Goal: Transaction & Acquisition: Complete application form

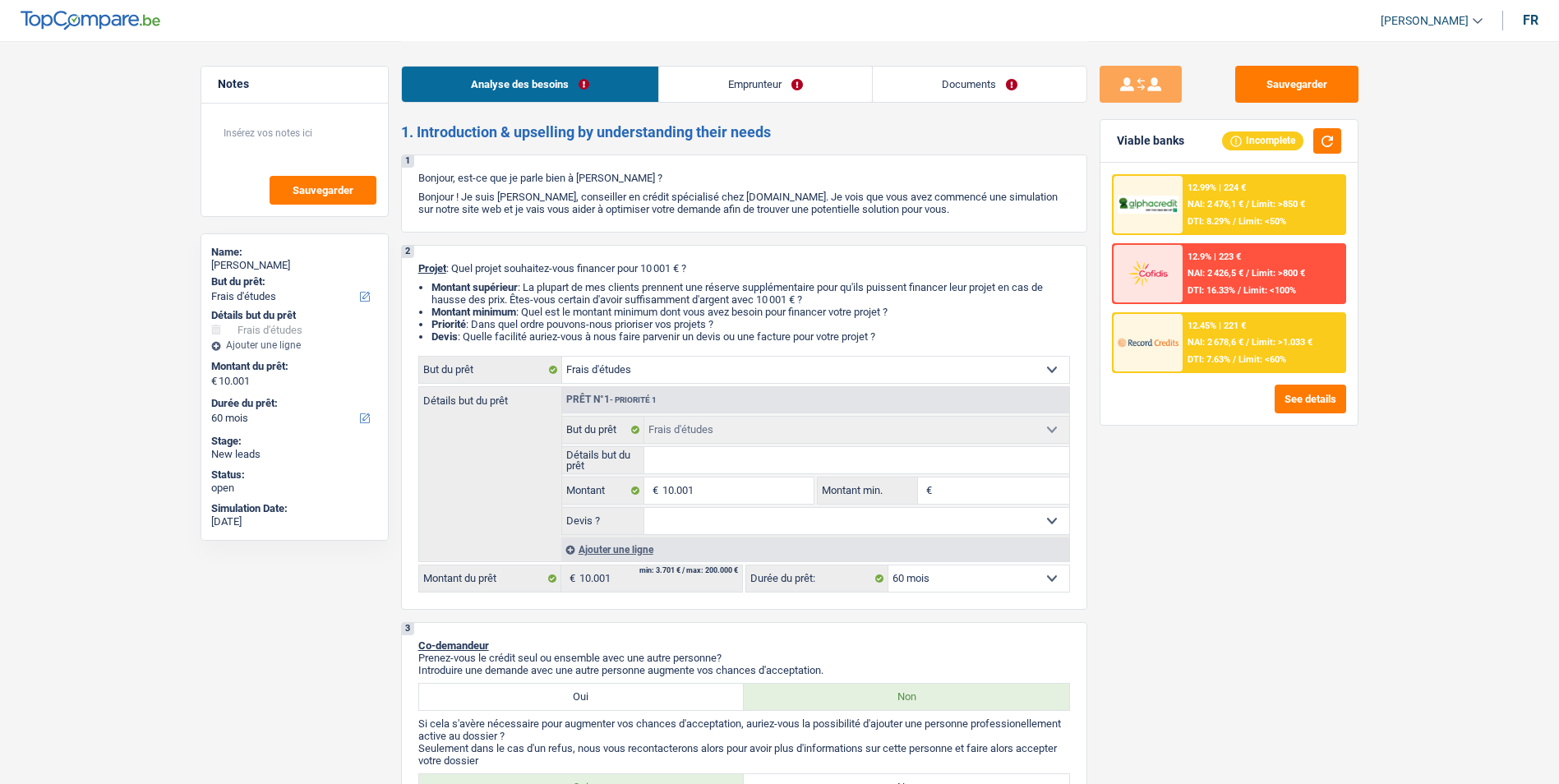
select select "study"
select select "60"
select select "study"
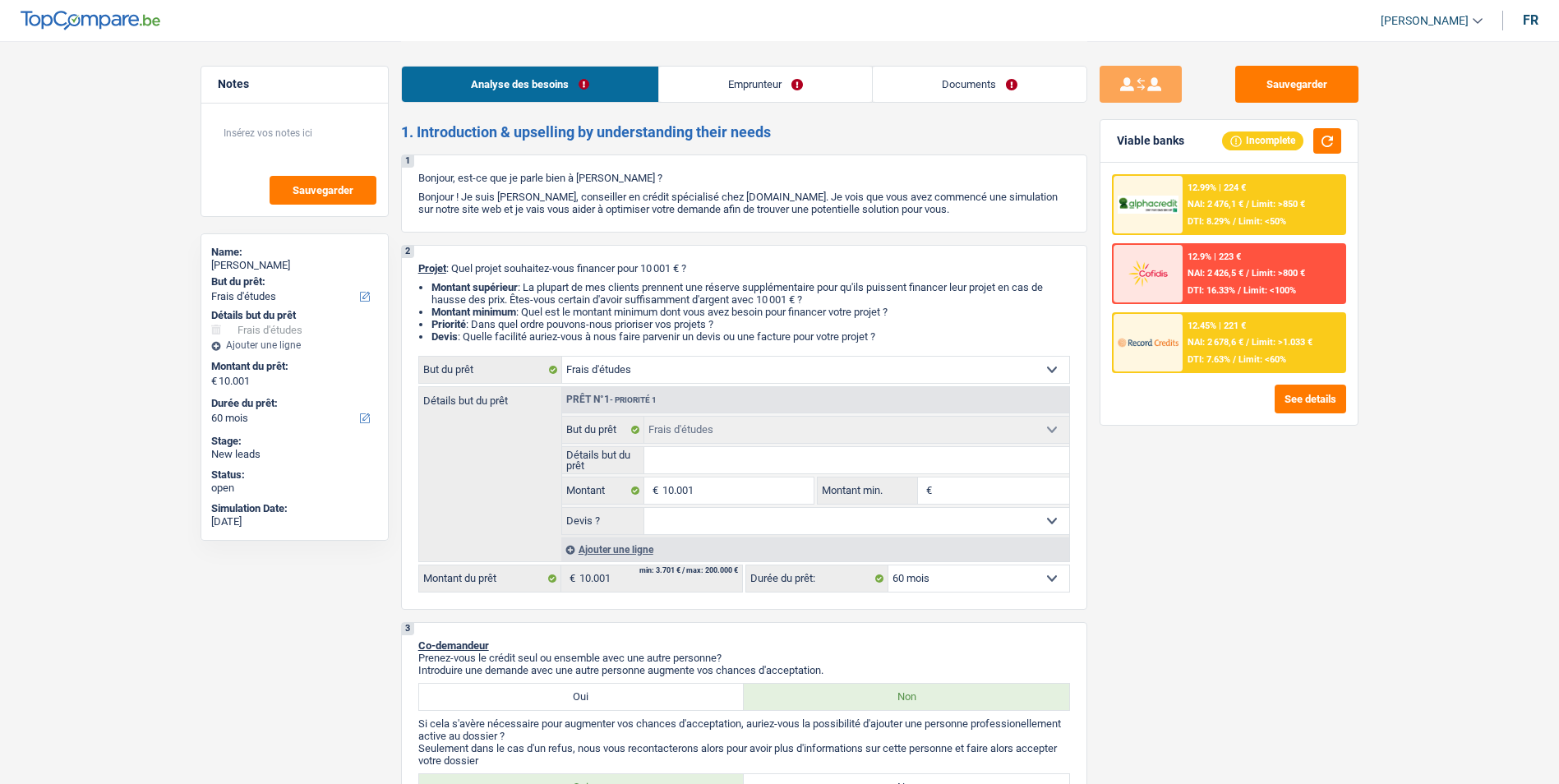
select select "60"
select select "privateEmployee"
select select "netSalary"
select select "mealVouchers"
select select "liveWithParents"
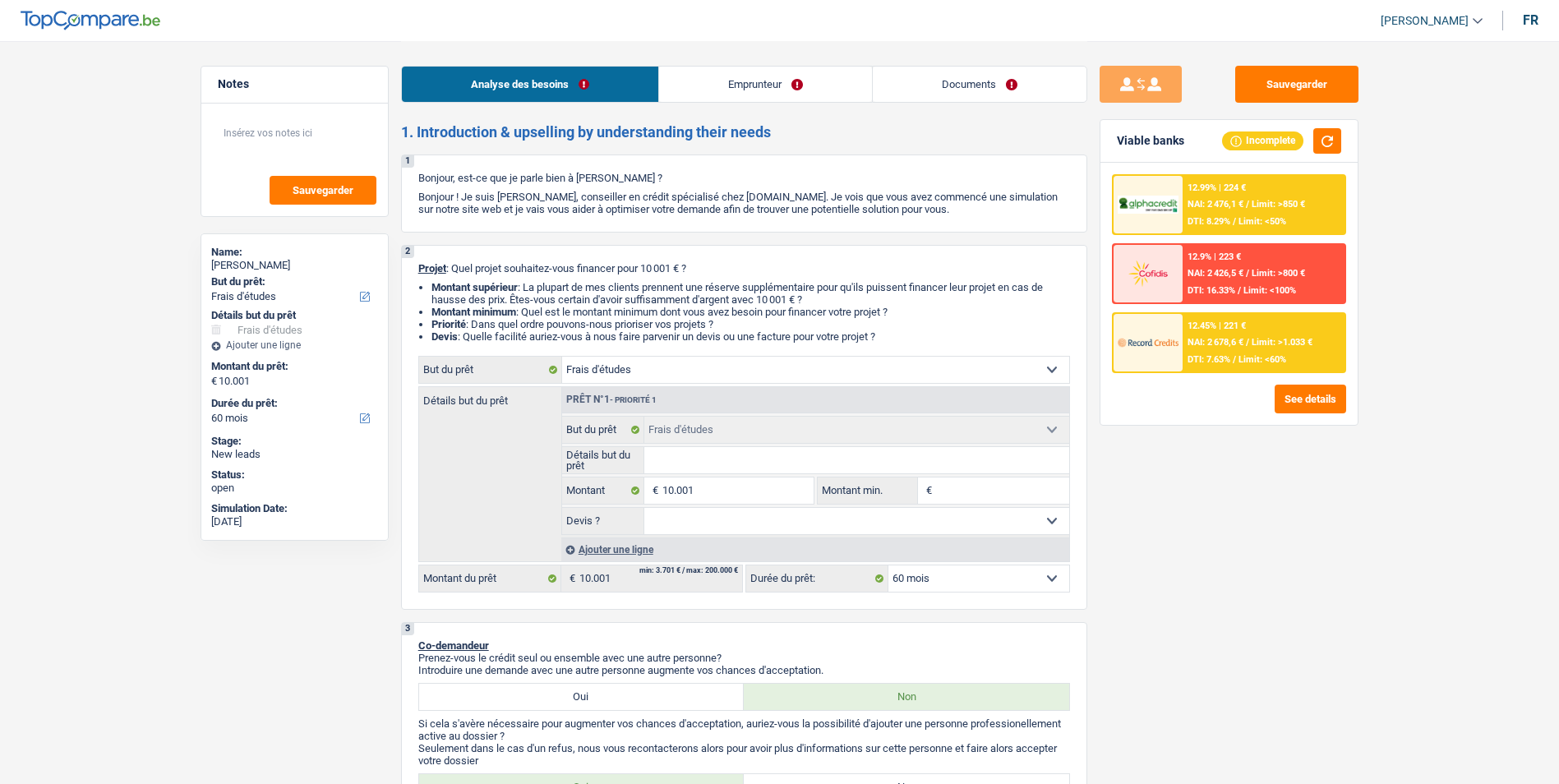
select select "study"
select select "60"
click at [734, 77] on link "Emprunteur" at bounding box center [765, 84] width 213 height 35
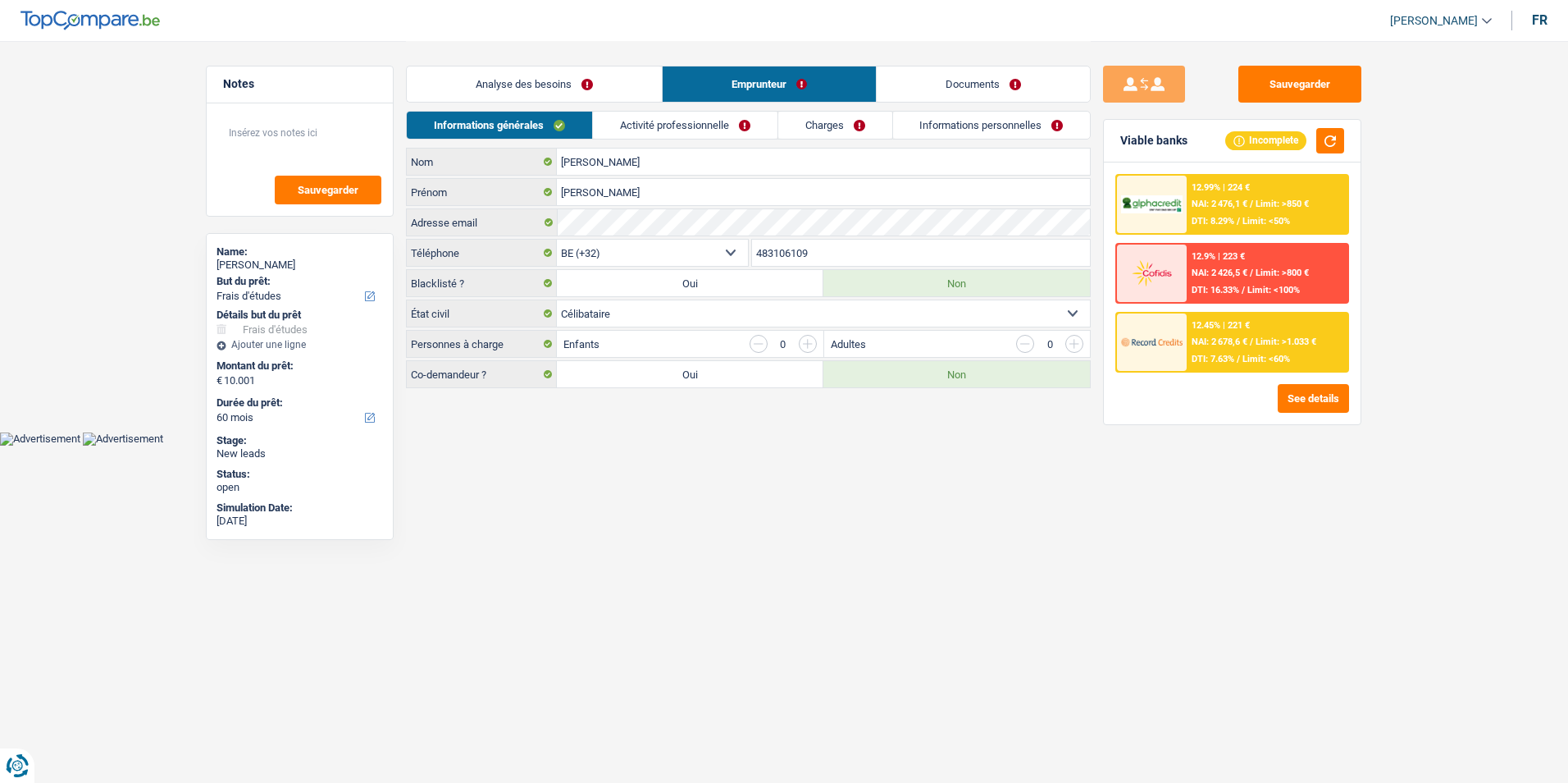
click at [923, 92] on link "Documents" at bounding box center [983, 84] width 213 height 35
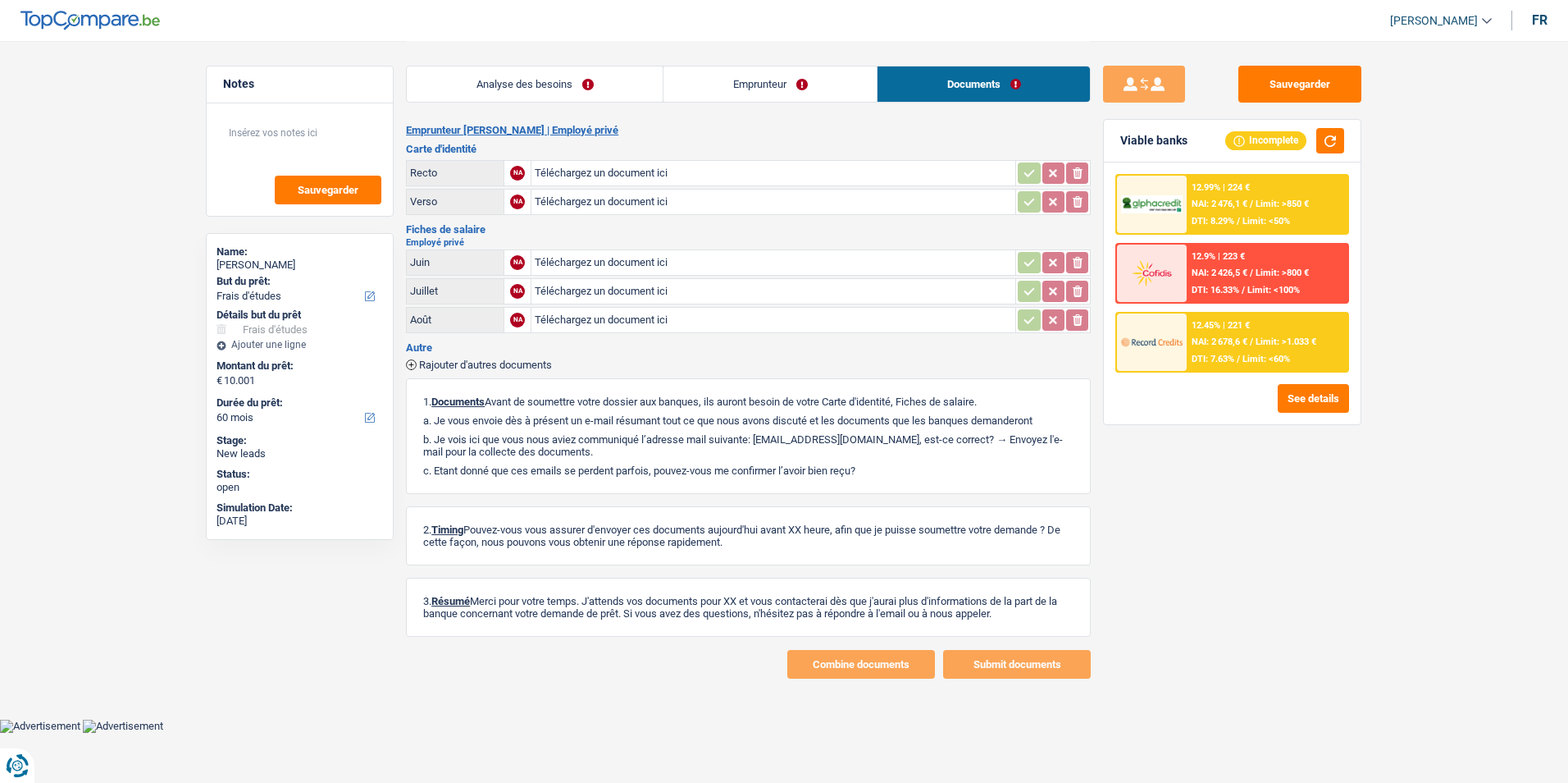
click at [753, 82] on link "Emprunteur" at bounding box center [770, 84] width 213 height 35
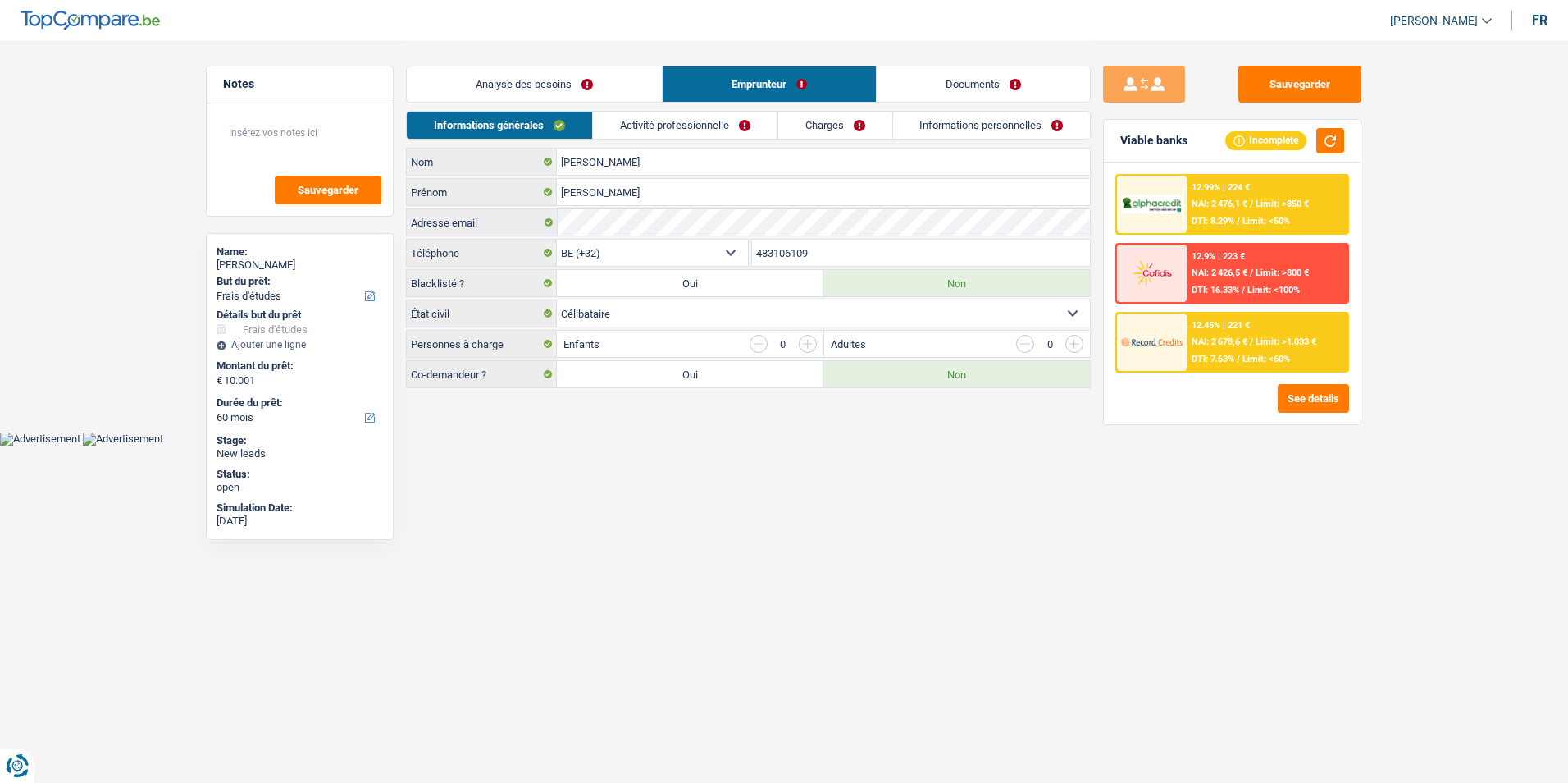
click at [619, 85] on link "Analyse des besoins" at bounding box center [534, 84] width 255 height 35
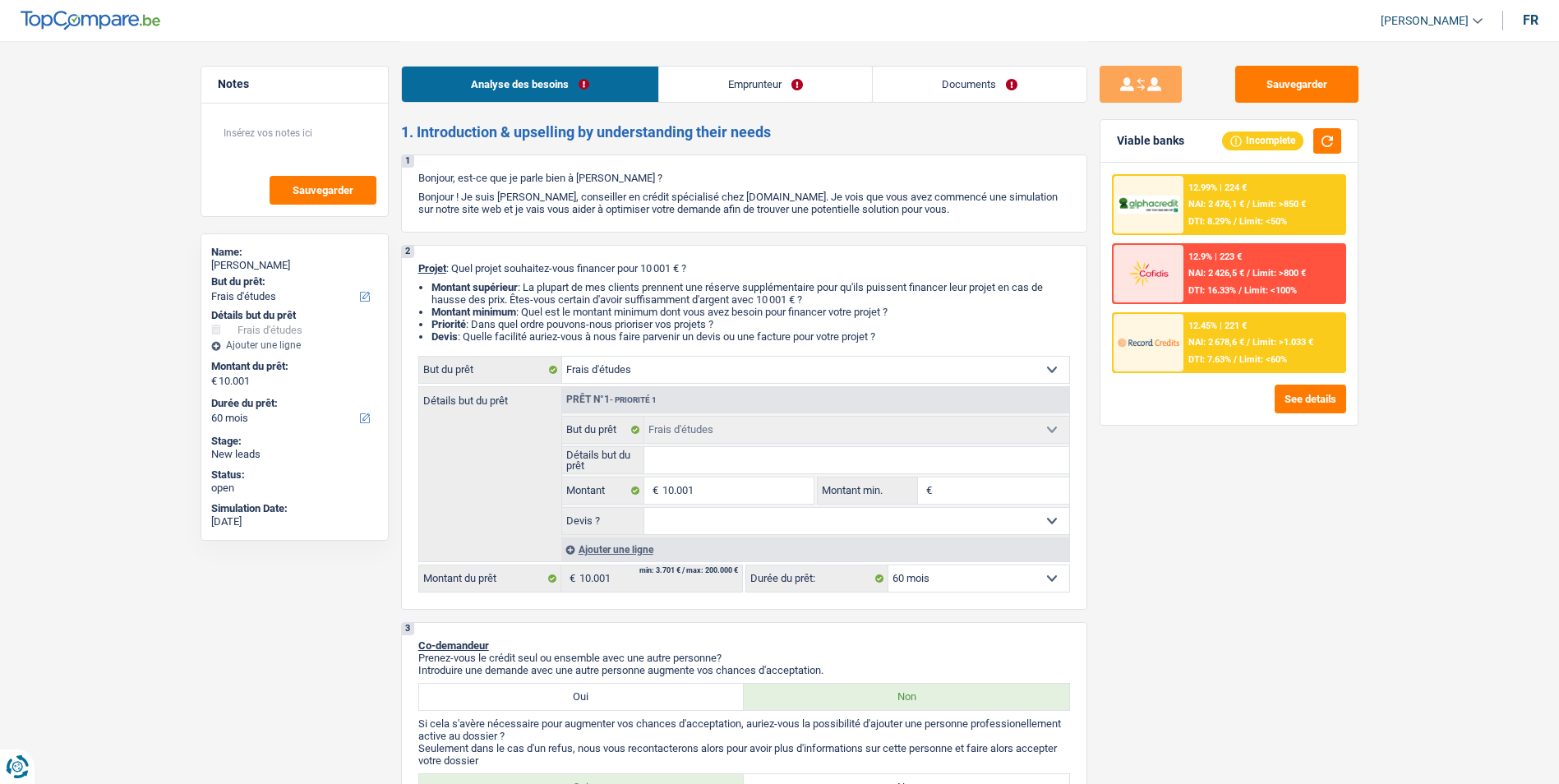
click at [734, 74] on link "Emprunteur" at bounding box center [765, 84] width 213 height 35
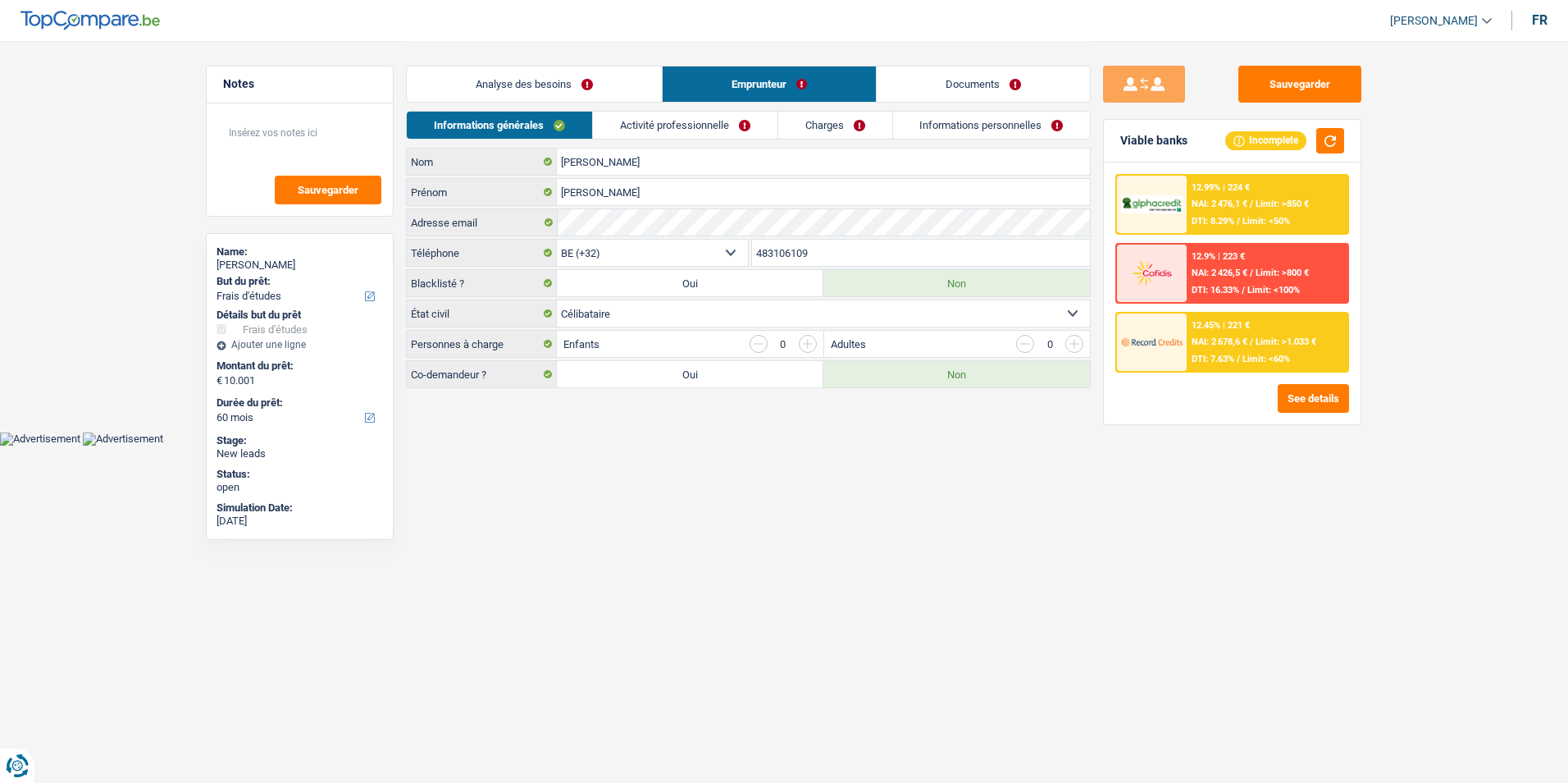
click at [614, 92] on link "Analyse des besoins" at bounding box center [534, 84] width 255 height 35
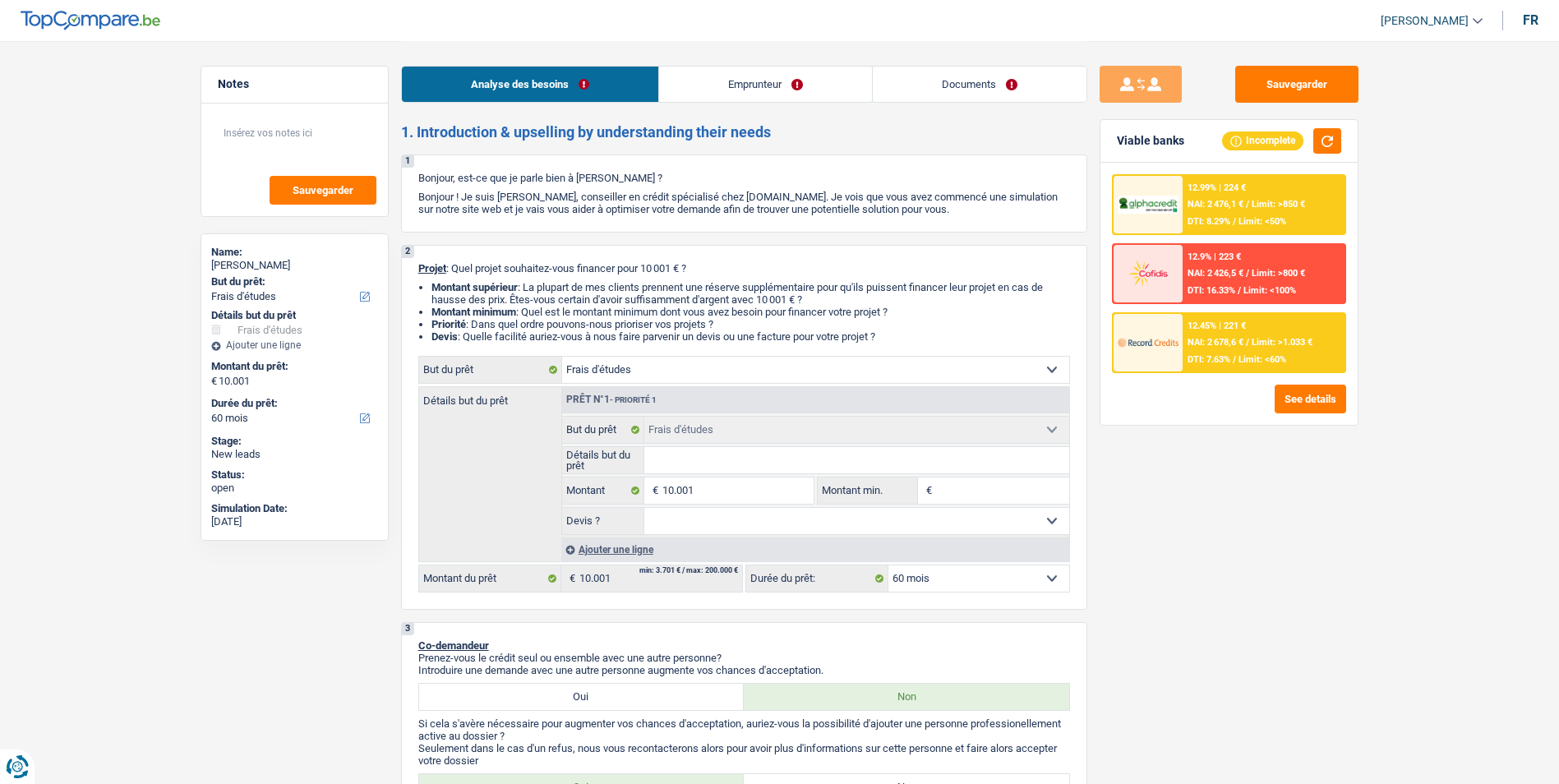
click at [793, 87] on link "Emprunteur" at bounding box center [765, 84] width 213 height 35
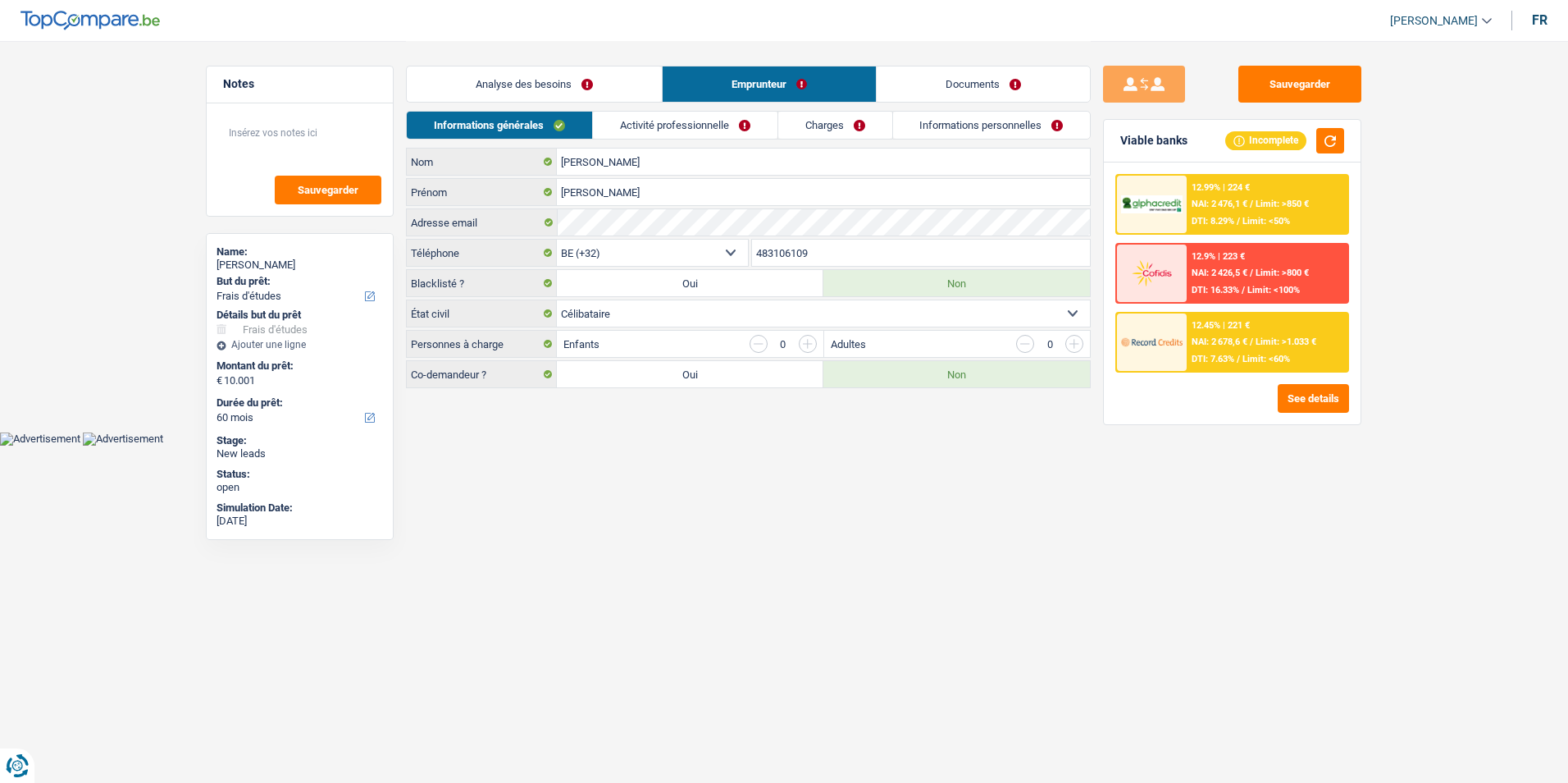
click at [688, 135] on link "Activité professionnelle" at bounding box center [685, 125] width 185 height 27
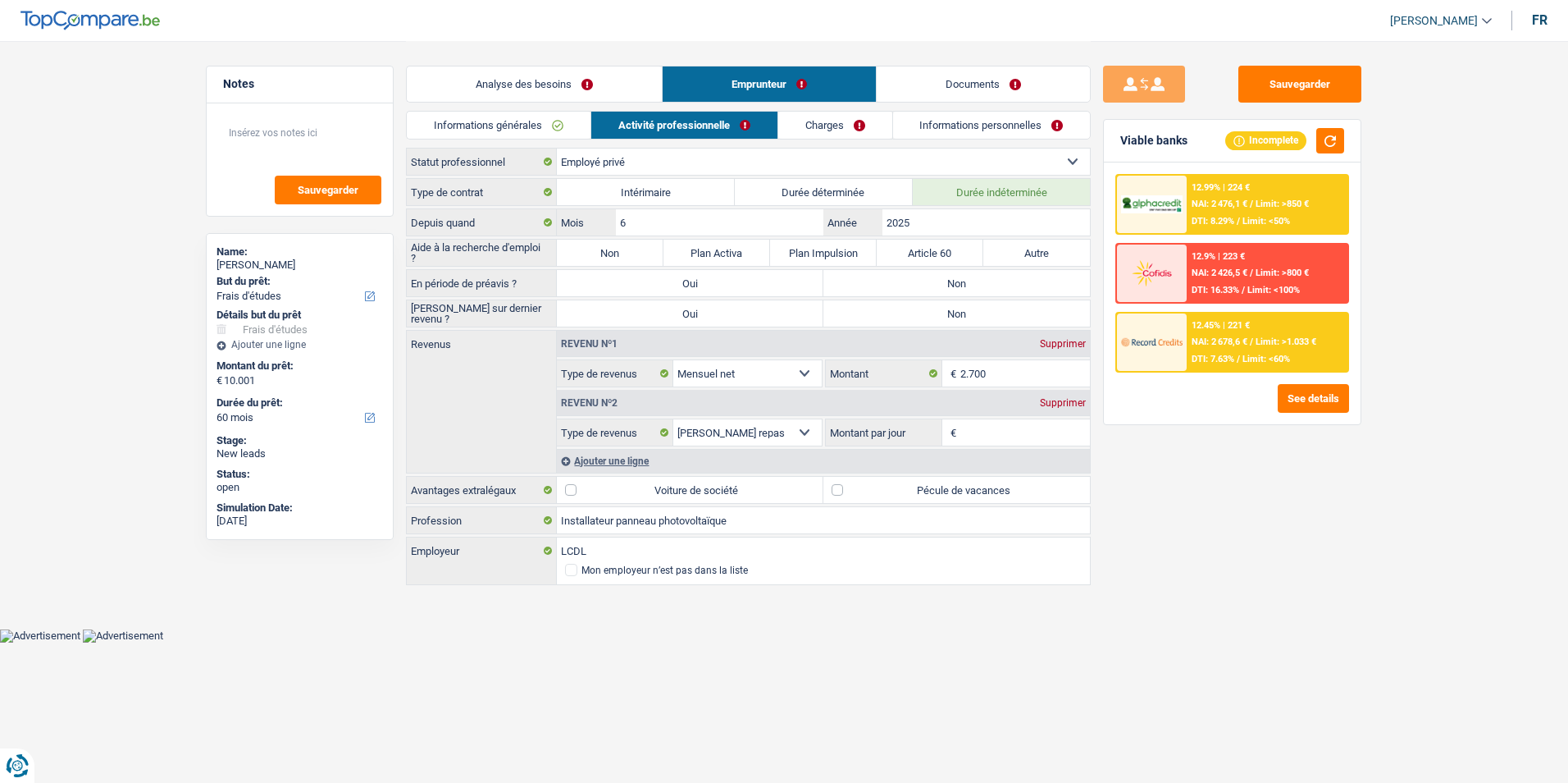
click at [564, 90] on link "Analyse des besoins" at bounding box center [534, 84] width 255 height 35
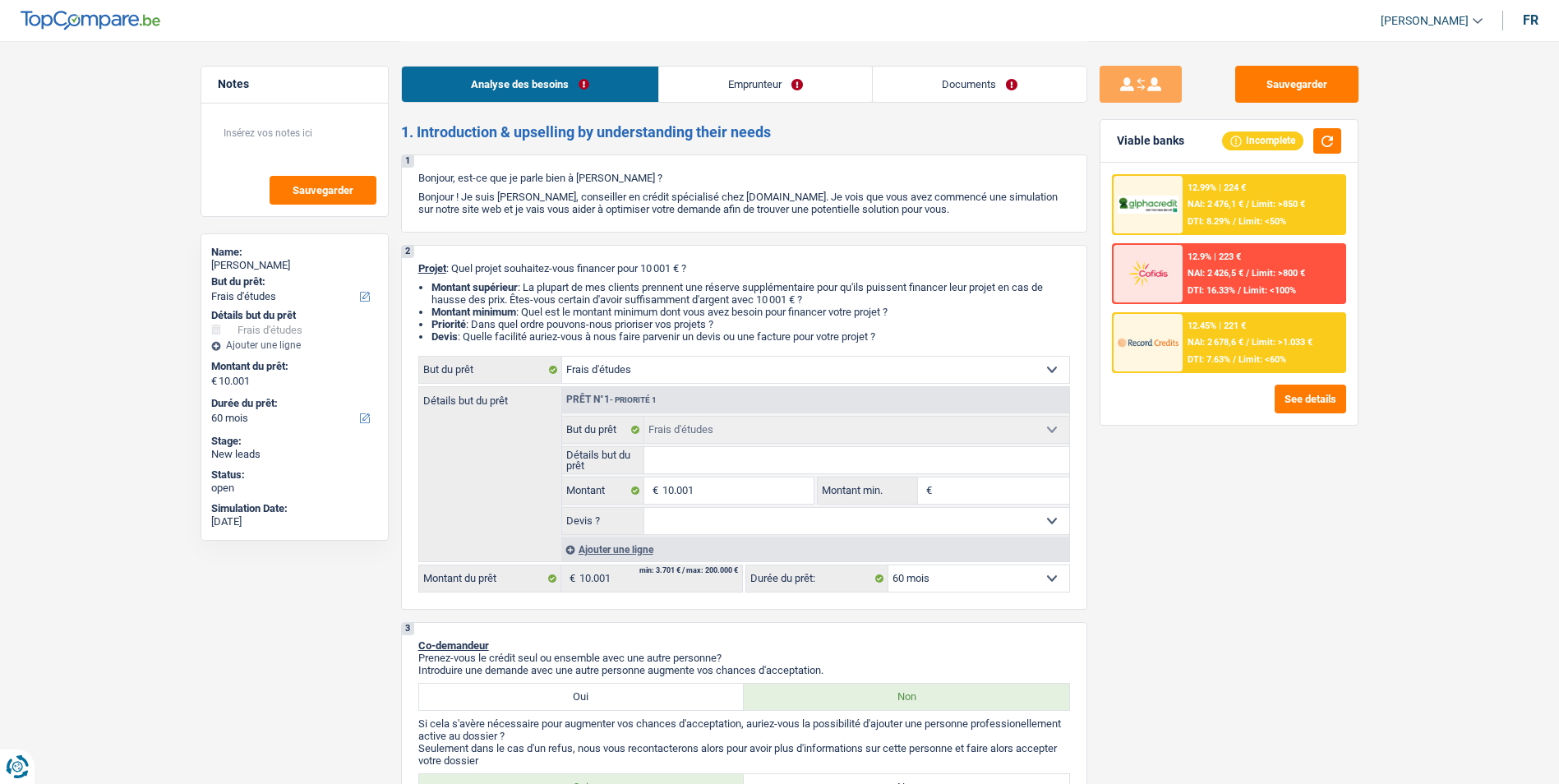
click at [1233, 347] on span "NAI: 2 678,6 €" at bounding box center [1215, 342] width 56 height 11
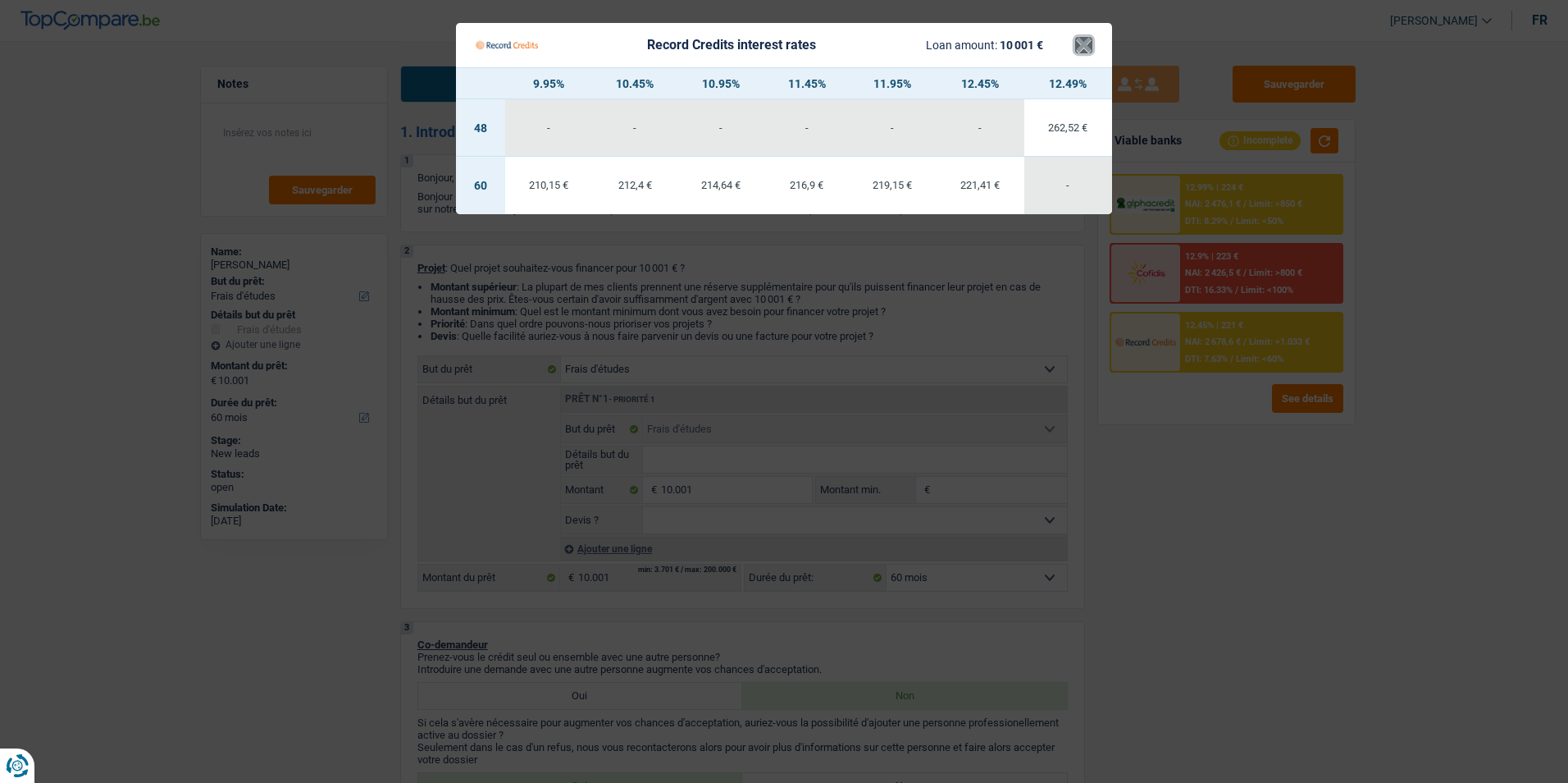
click at [1090, 52] on button "×" at bounding box center [1083, 45] width 18 height 17
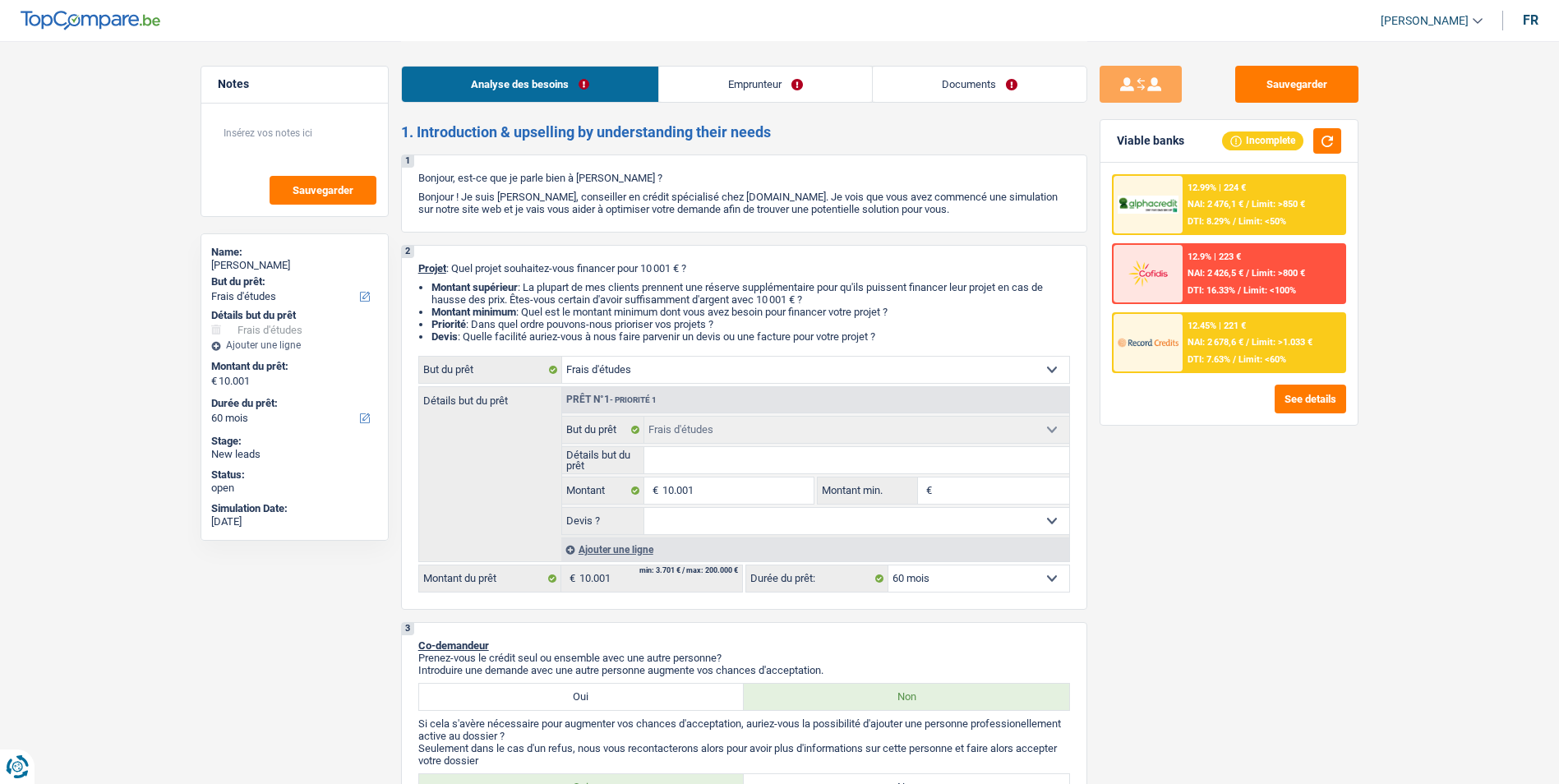
click at [1221, 211] on div "12.99% | 224 € NAI: 2 476,1 € / Limit: >850 € DTI: 8.29% / Limit: <50%" at bounding box center [1263, 204] width 162 height 57
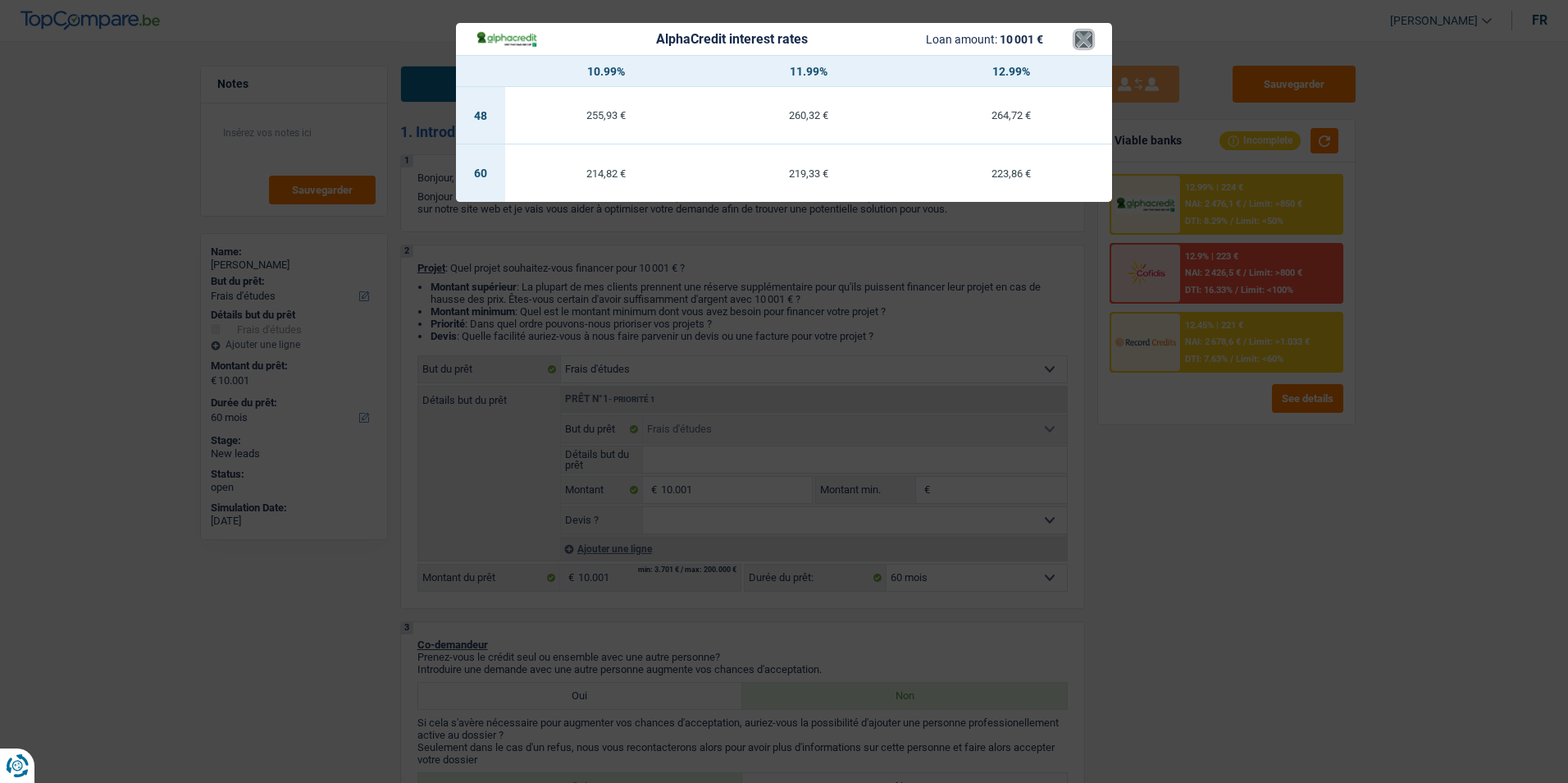
click at [1088, 42] on button "×" at bounding box center [1083, 39] width 18 height 17
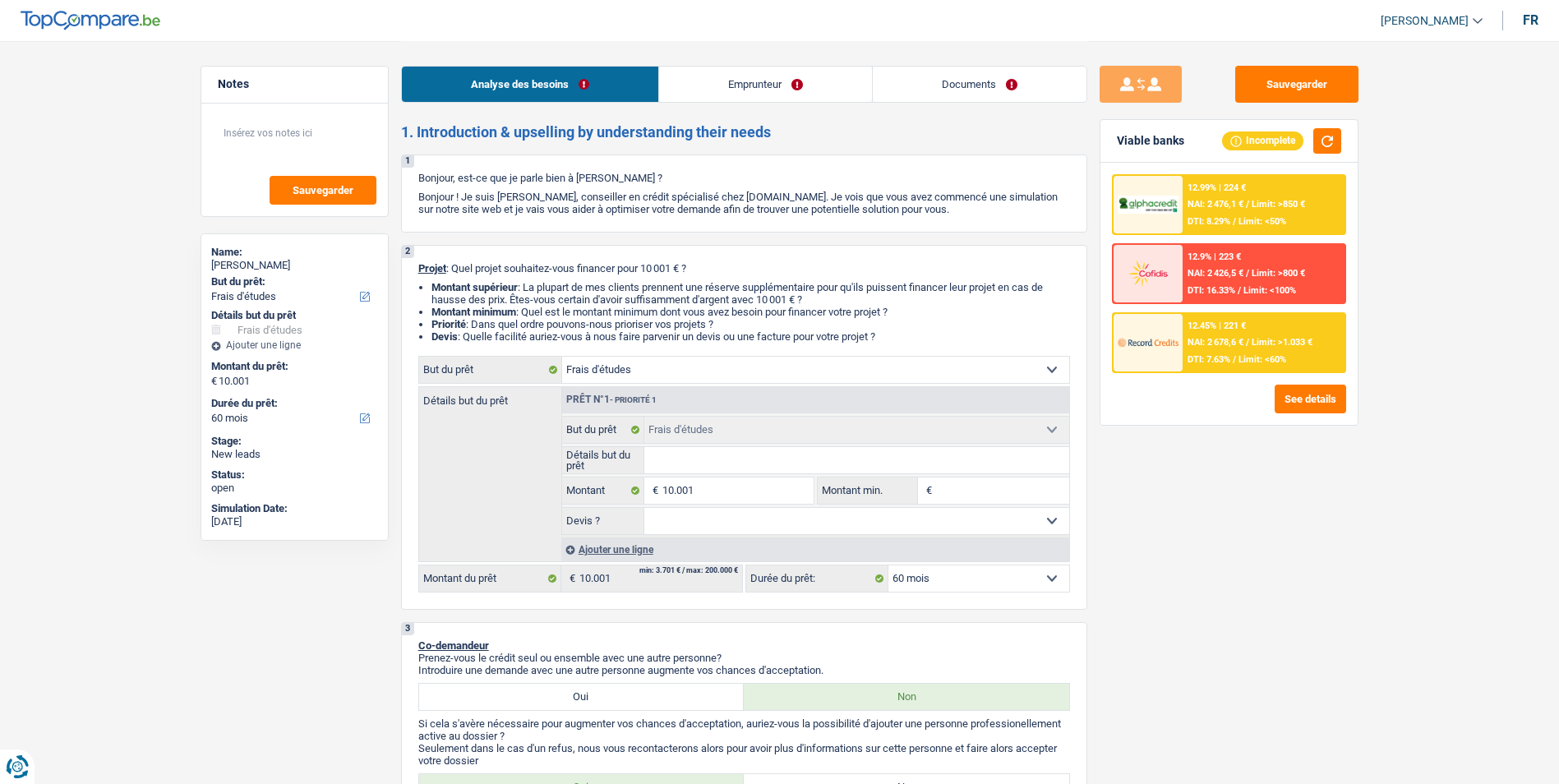
click at [1249, 331] on div "12.45% | 221 € NAI: 2 678,6 € / Limit: >1.033 € DTI: 7.63% / Limit: <60%" at bounding box center [1263, 342] width 162 height 57
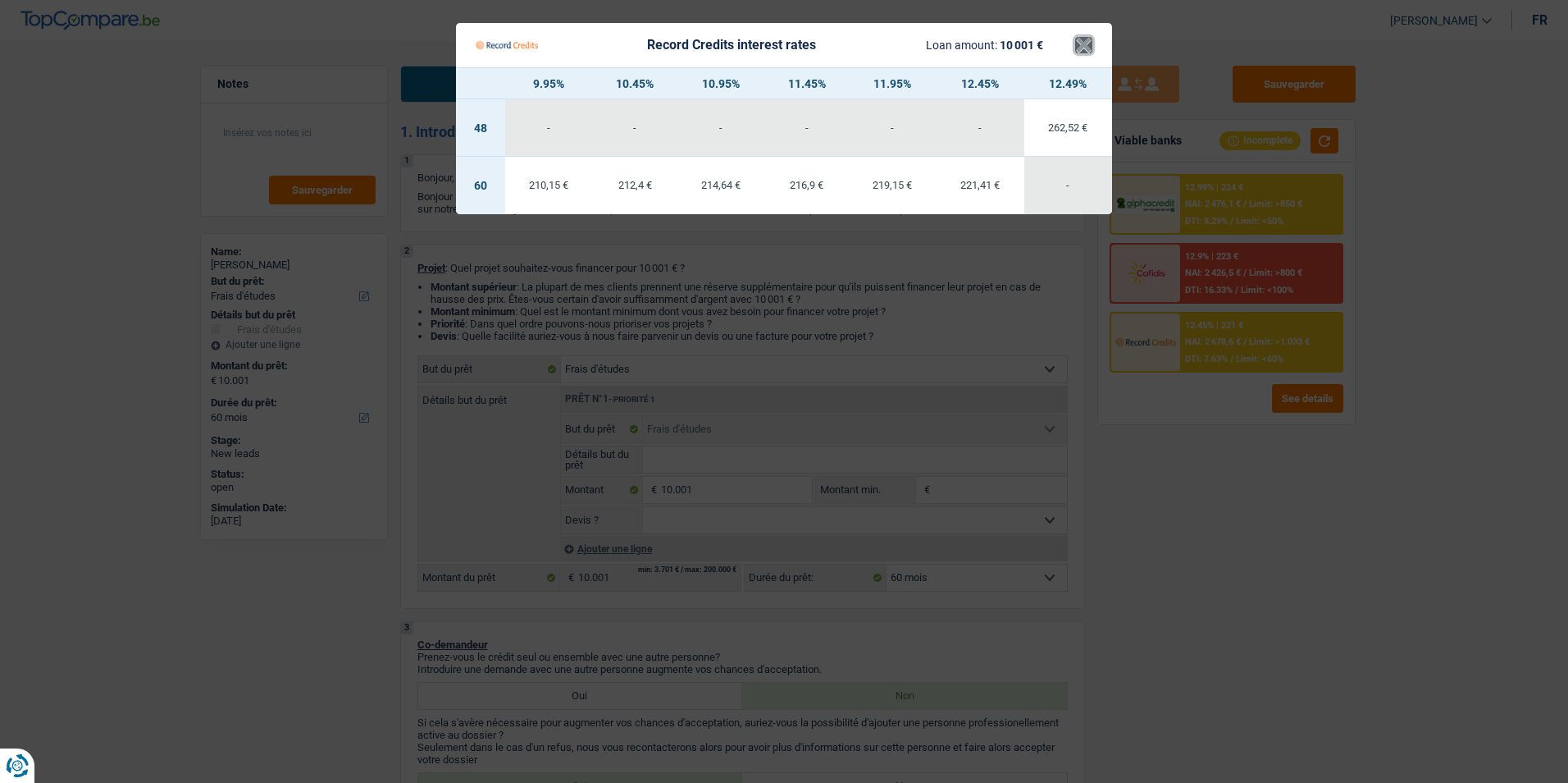
click at [1087, 37] on button "×" at bounding box center [1083, 45] width 18 height 17
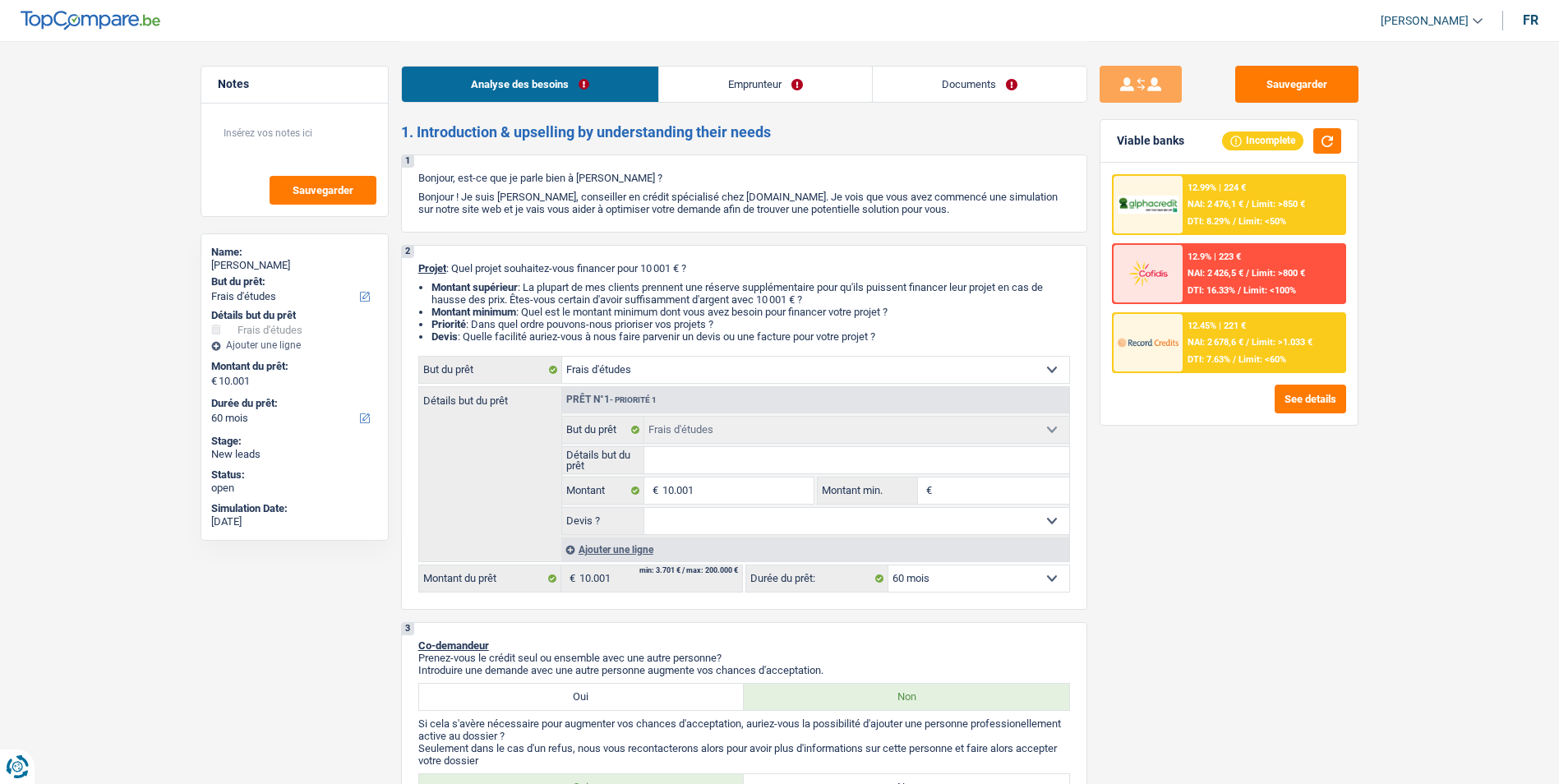
click at [1217, 191] on div "12.99% | 224 €" at bounding box center [1216, 188] width 58 height 11
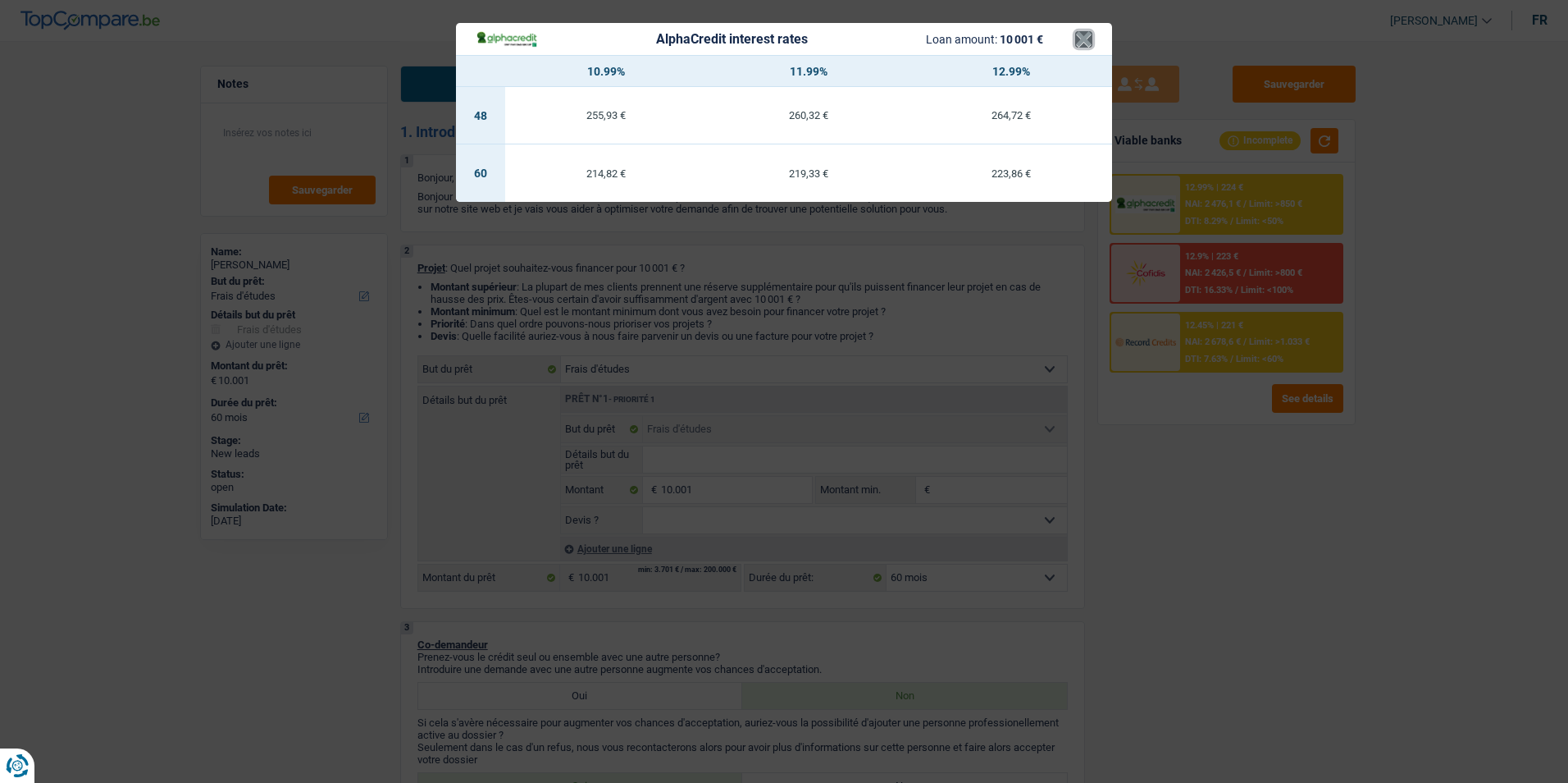
click at [1083, 42] on button "×" at bounding box center [1083, 39] width 18 height 17
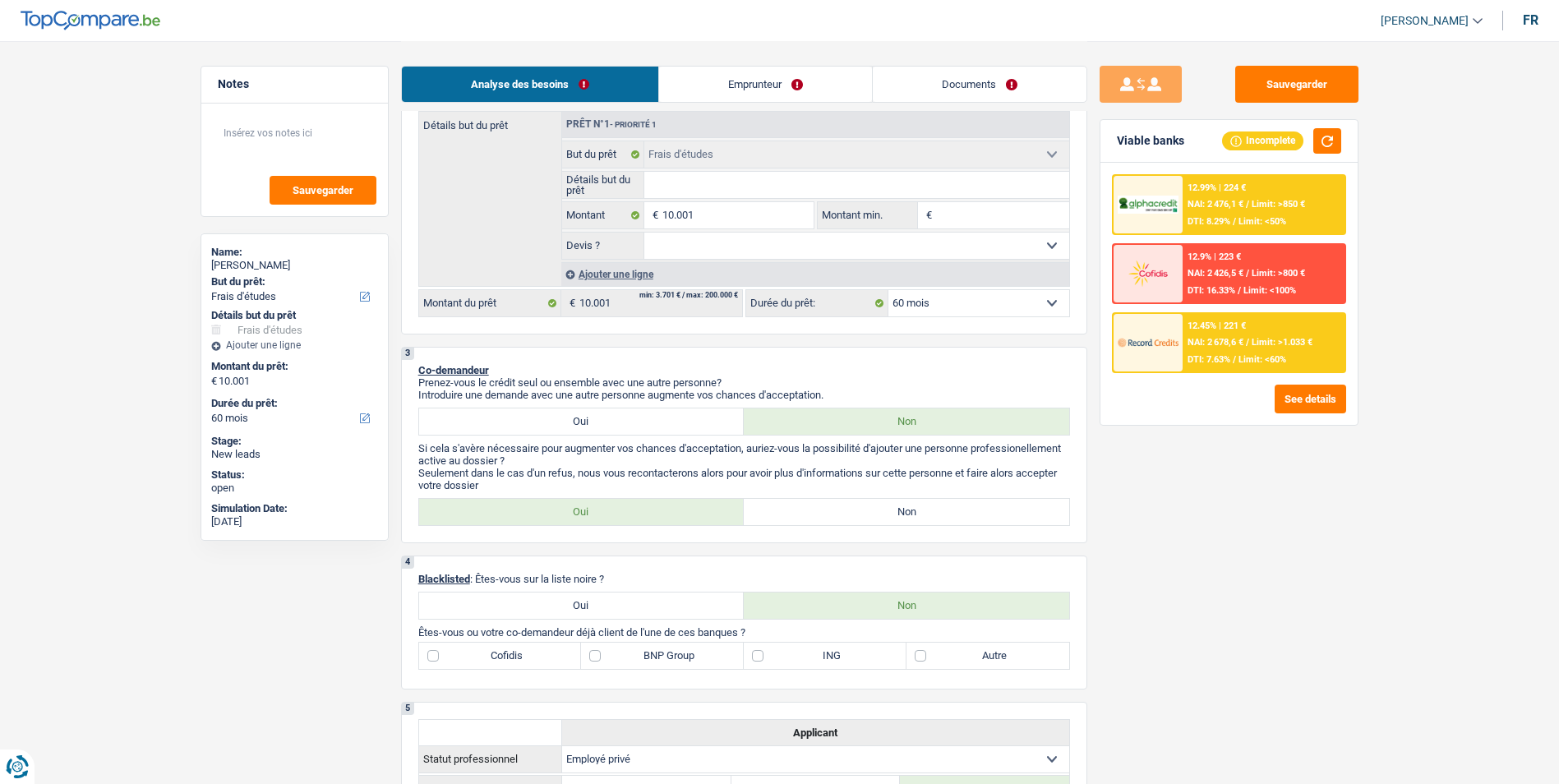
scroll to position [246, 0]
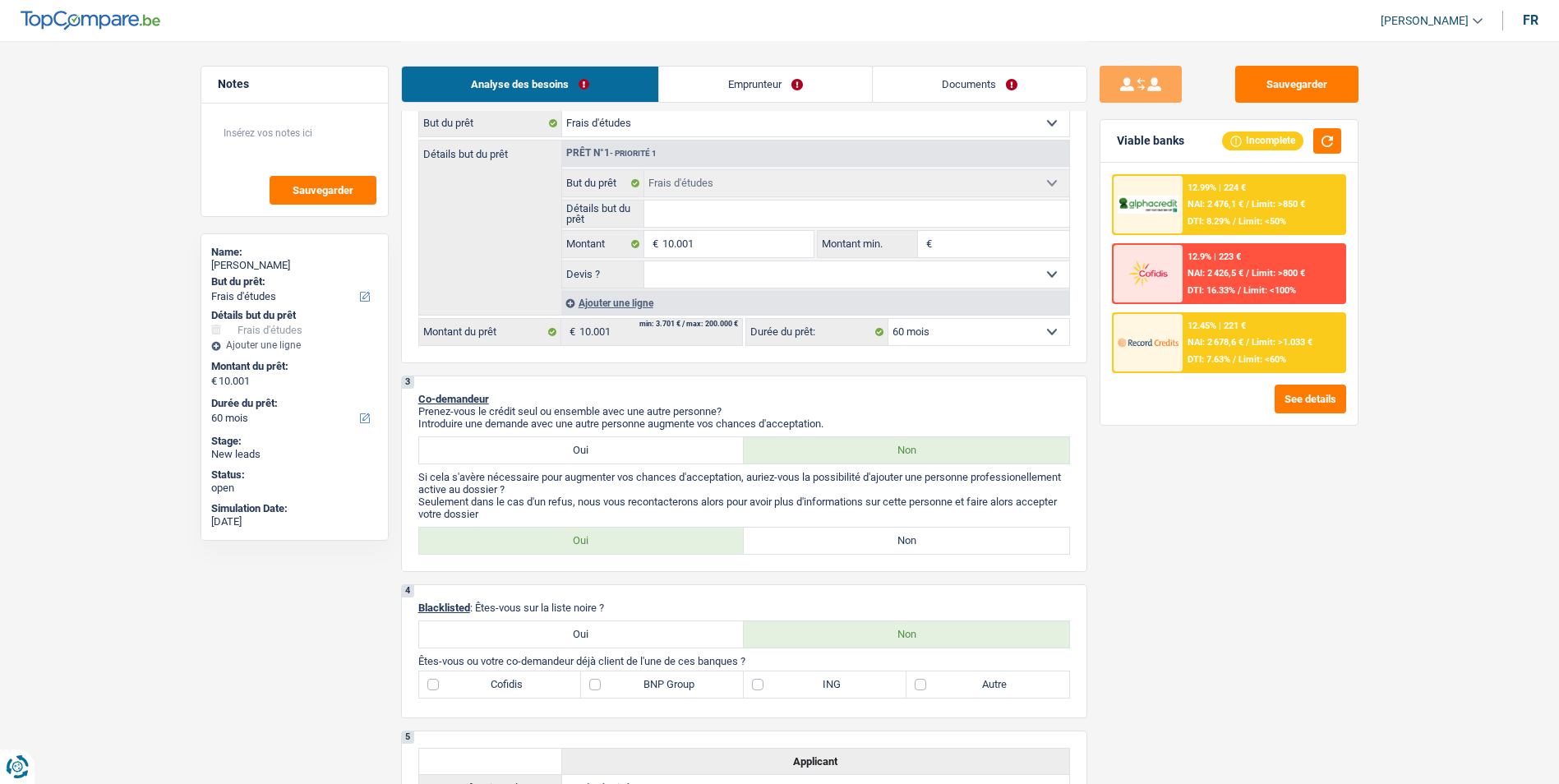
click at [746, 90] on link "Emprunteur" at bounding box center [765, 84] width 213 height 35
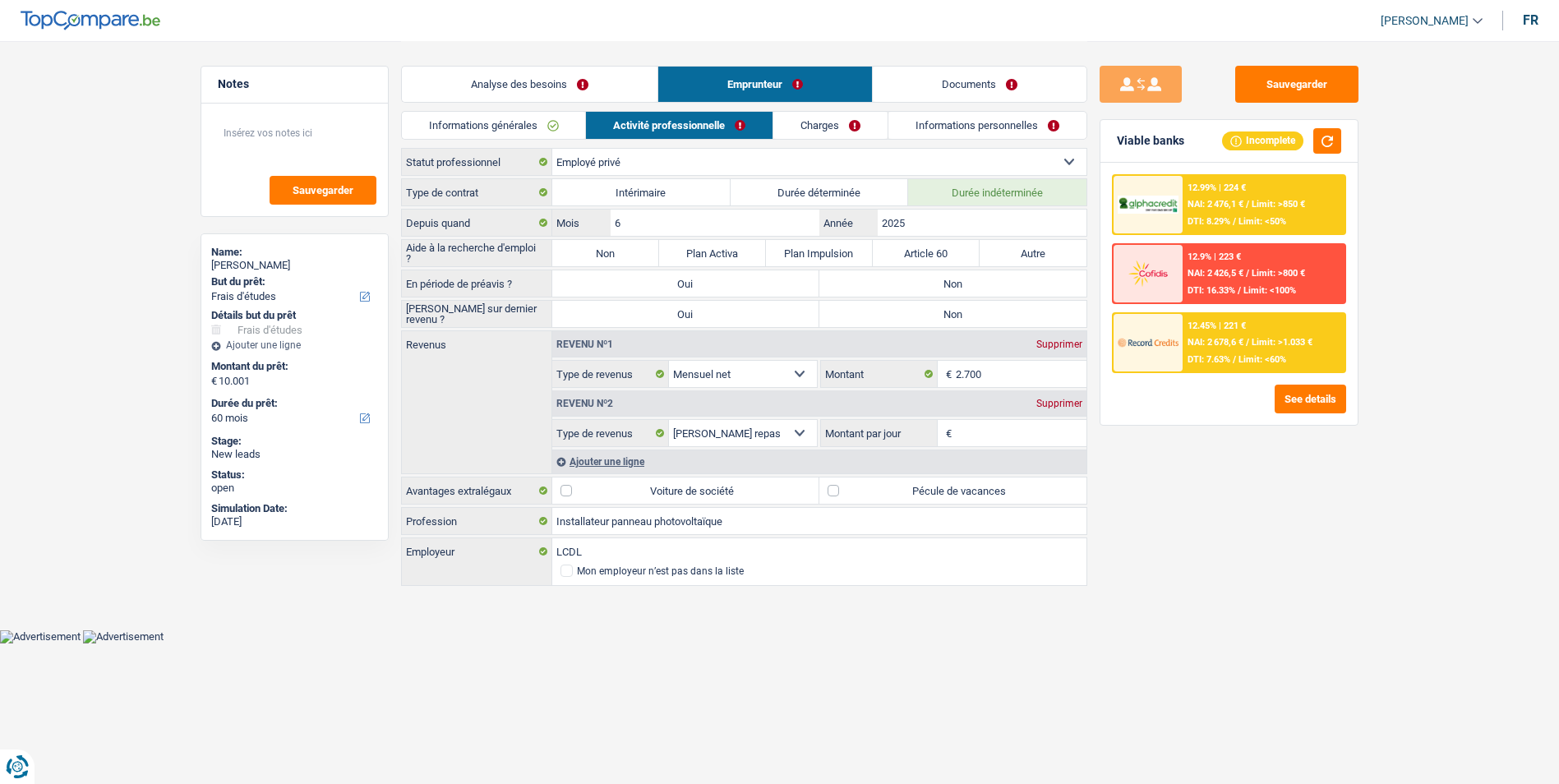
scroll to position [0, 0]
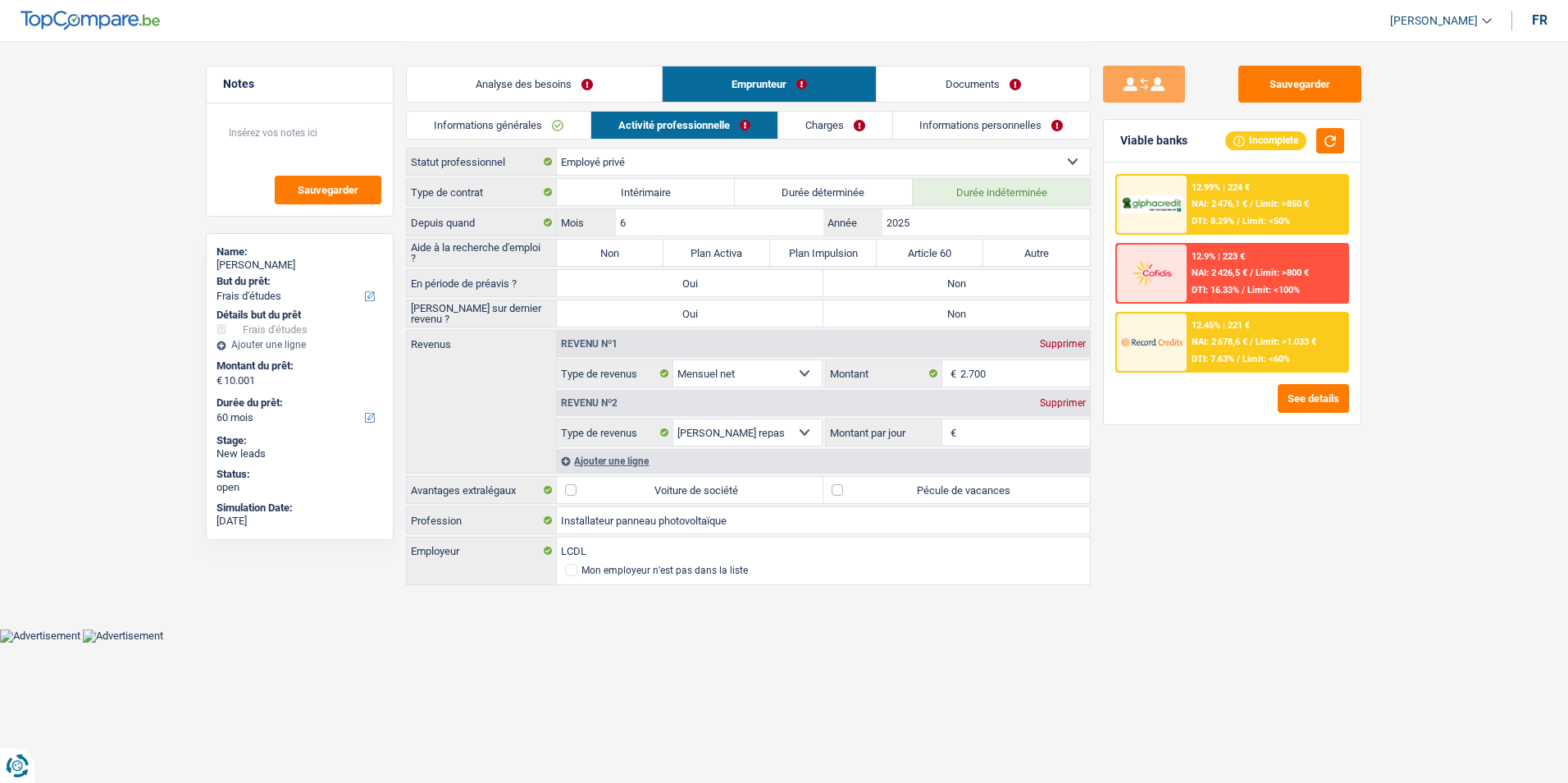
click at [834, 120] on link "Charges" at bounding box center [836, 125] width 114 height 27
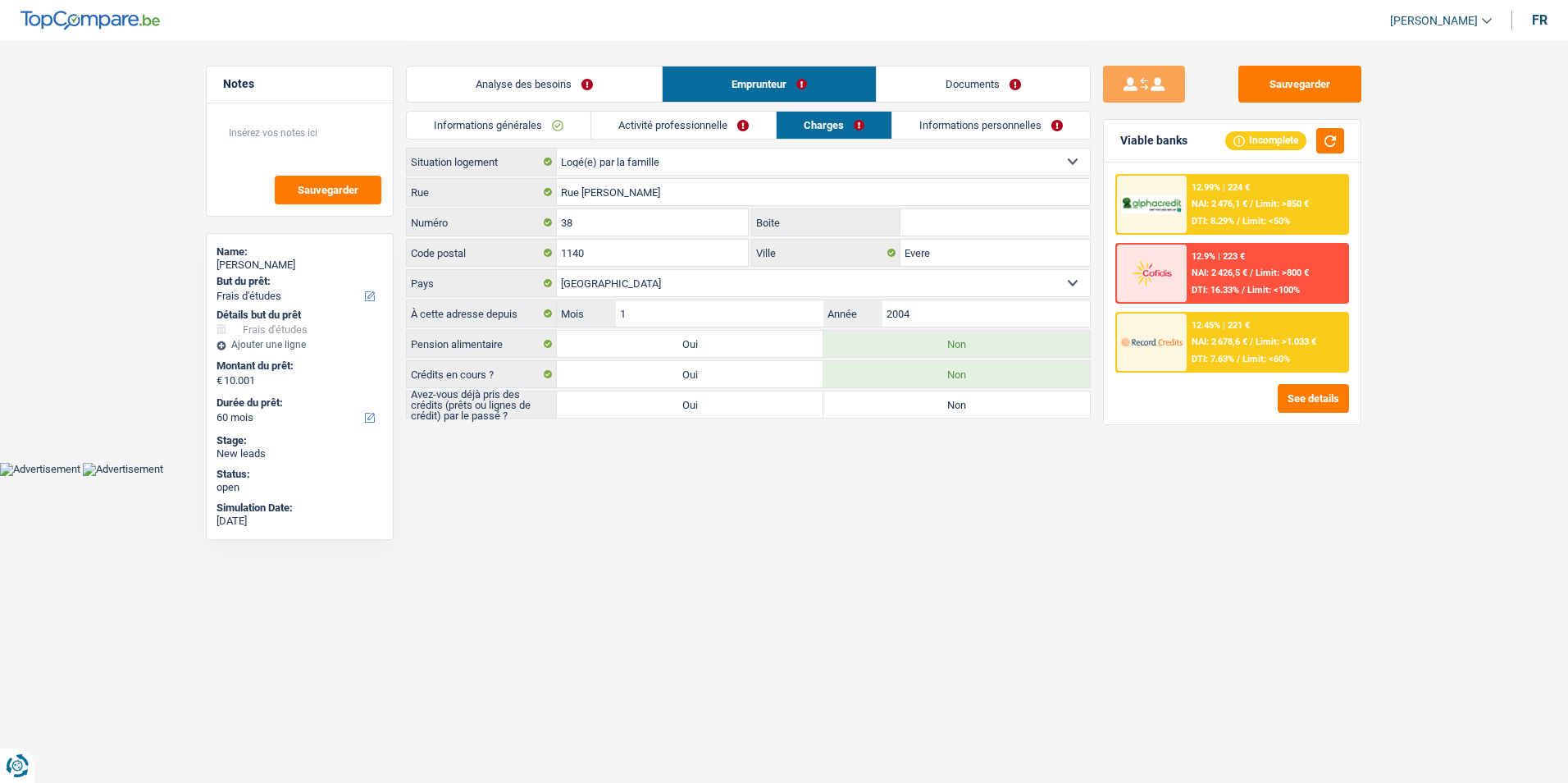
click at [936, 118] on link "Informations personnelles" at bounding box center [991, 125] width 197 height 27
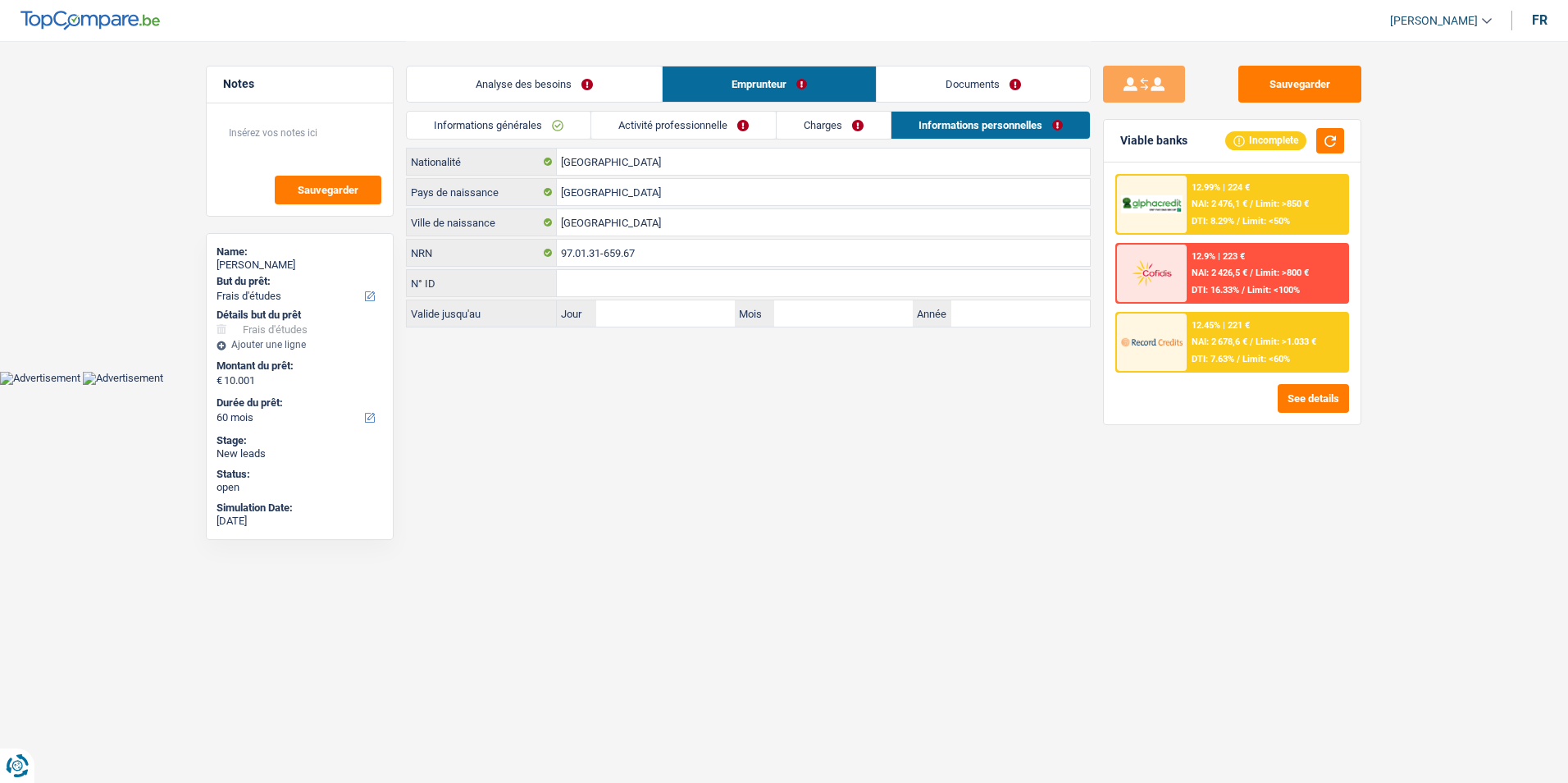
click at [795, 124] on link "Charges" at bounding box center [834, 125] width 114 height 27
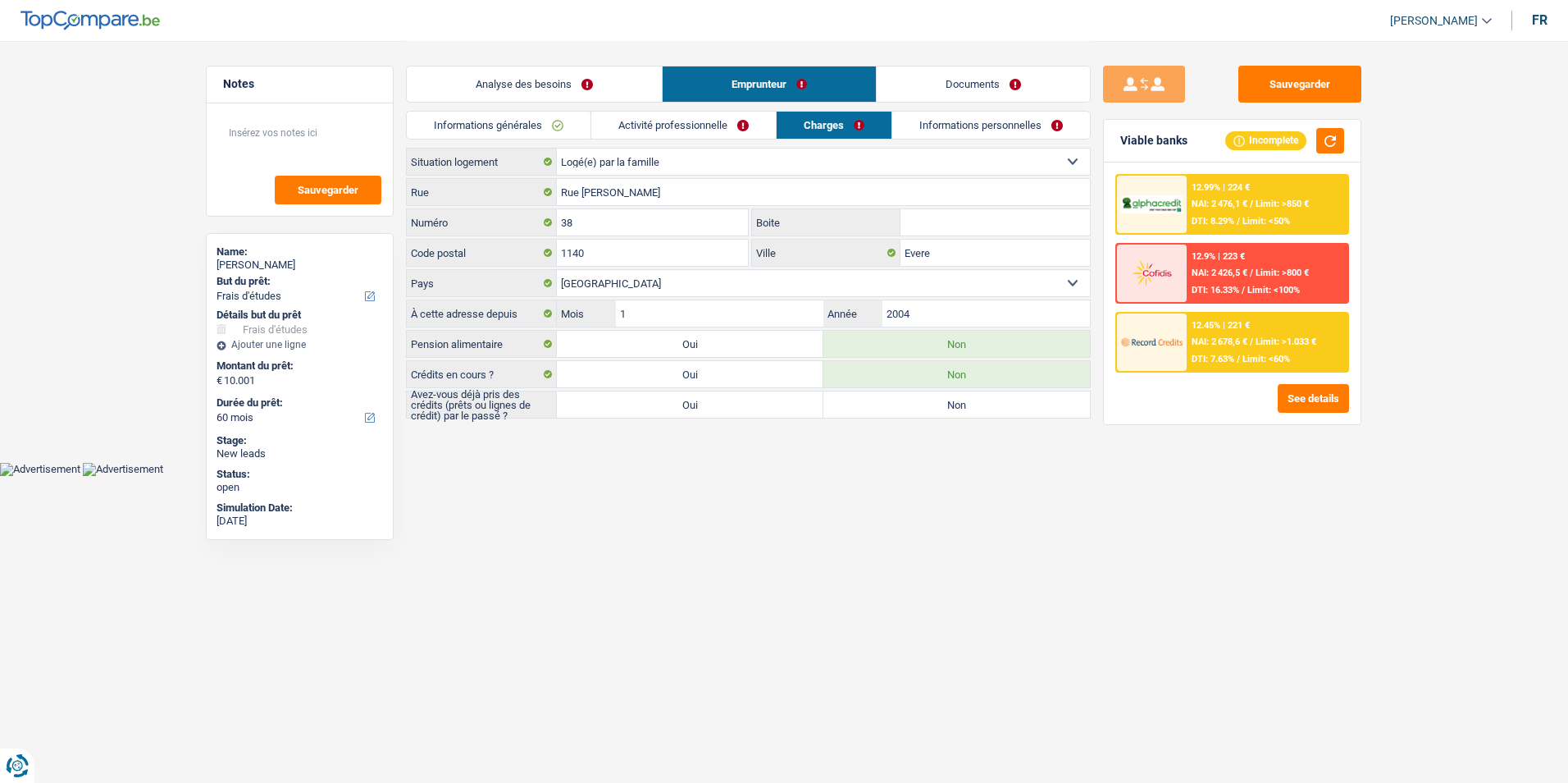
click at [693, 140] on div "Informations générales Activité professionnelle Charges Informations personnell…" at bounding box center [747, 129] width 684 height 37
click at [769, 127] on link "Activité professionnelle" at bounding box center [684, 125] width 185 height 27
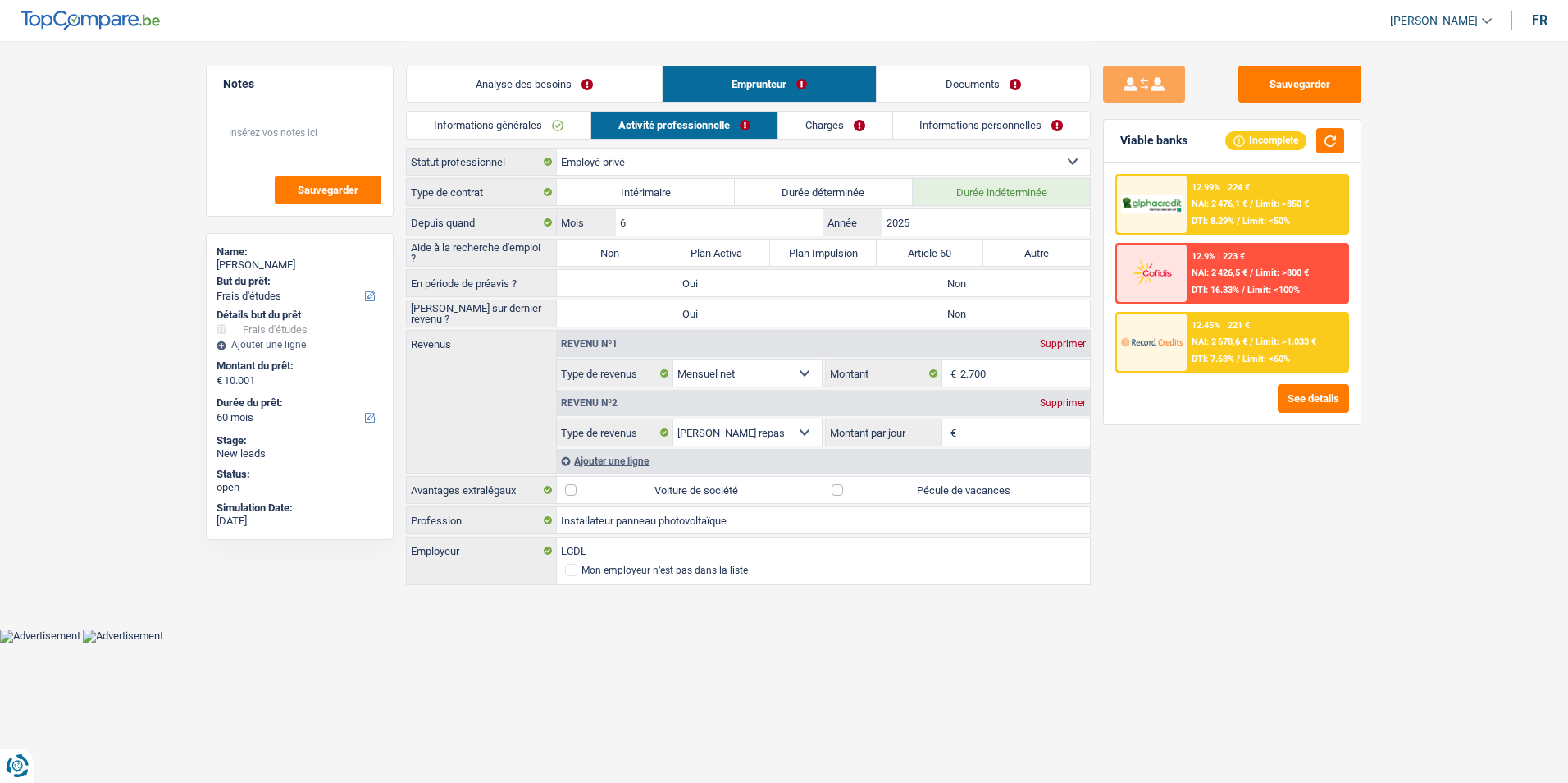
click at [851, 120] on link "Charges" at bounding box center [836, 125] width 114 height 27
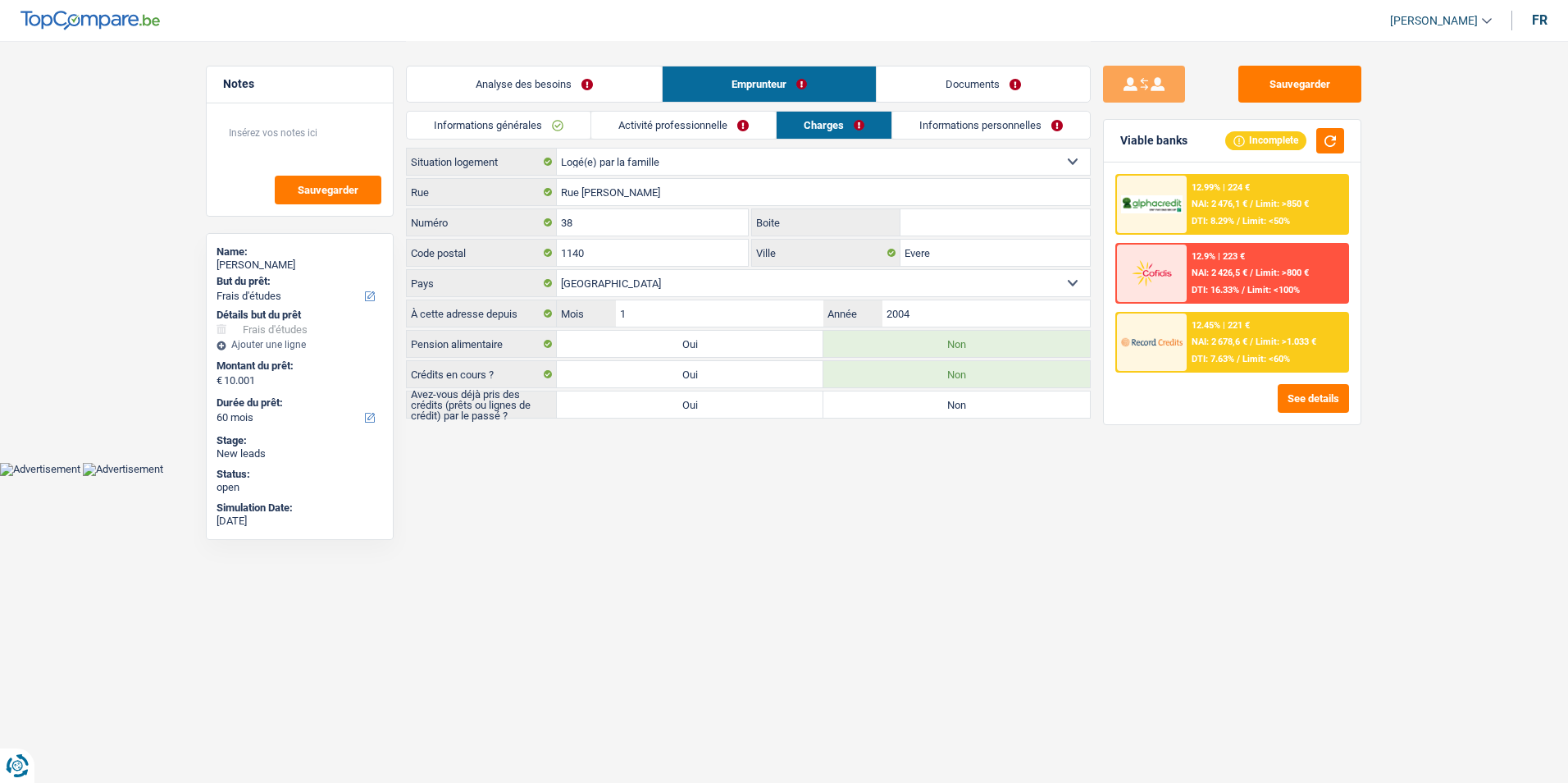
click at [940, 119] on link "Informations personnelles" at bounding box center [991, 125] width 197 height 27
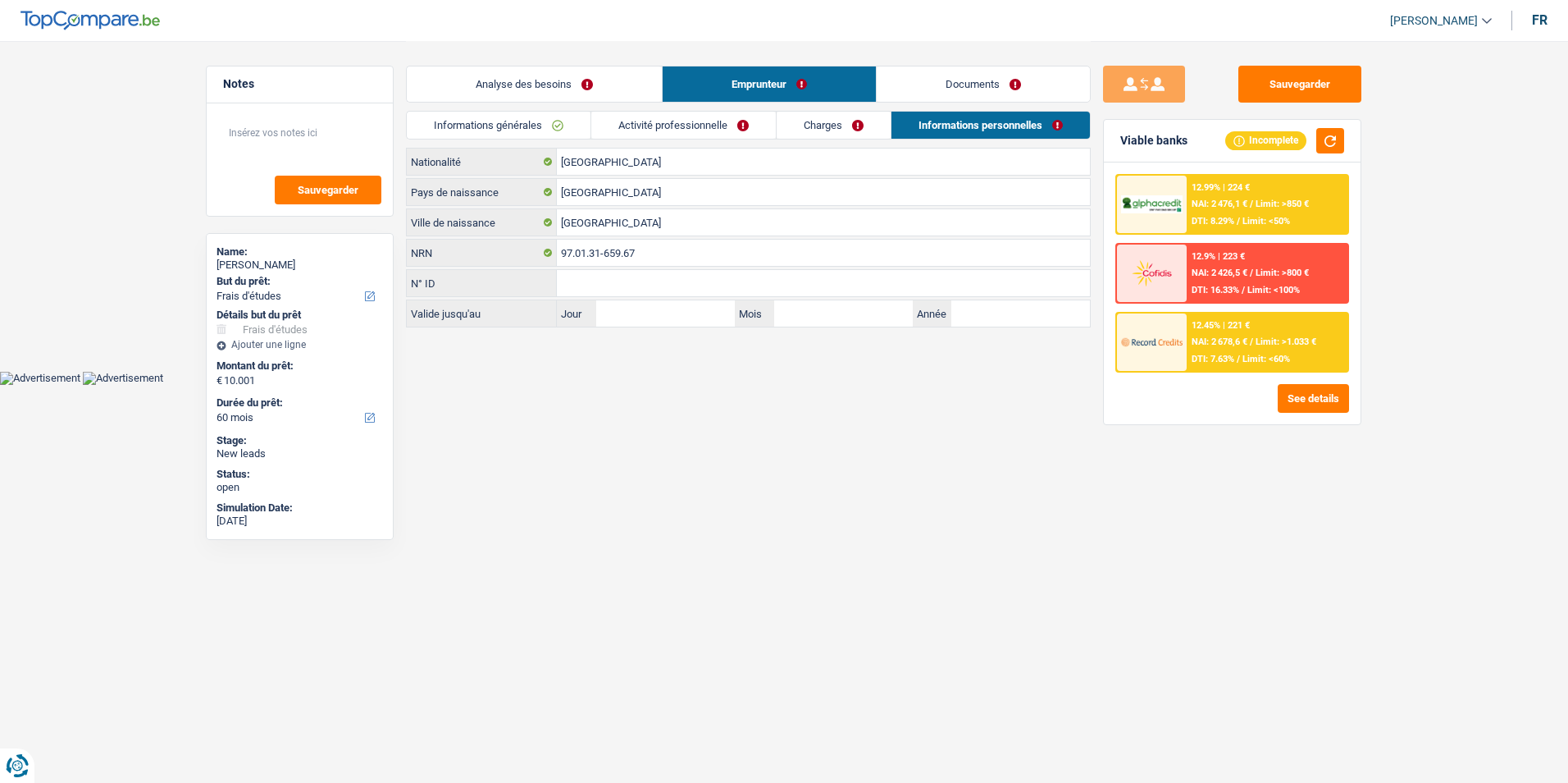
click at [825, 129] on link "Charges" at bounding box center [834, 125] width 114 height 27
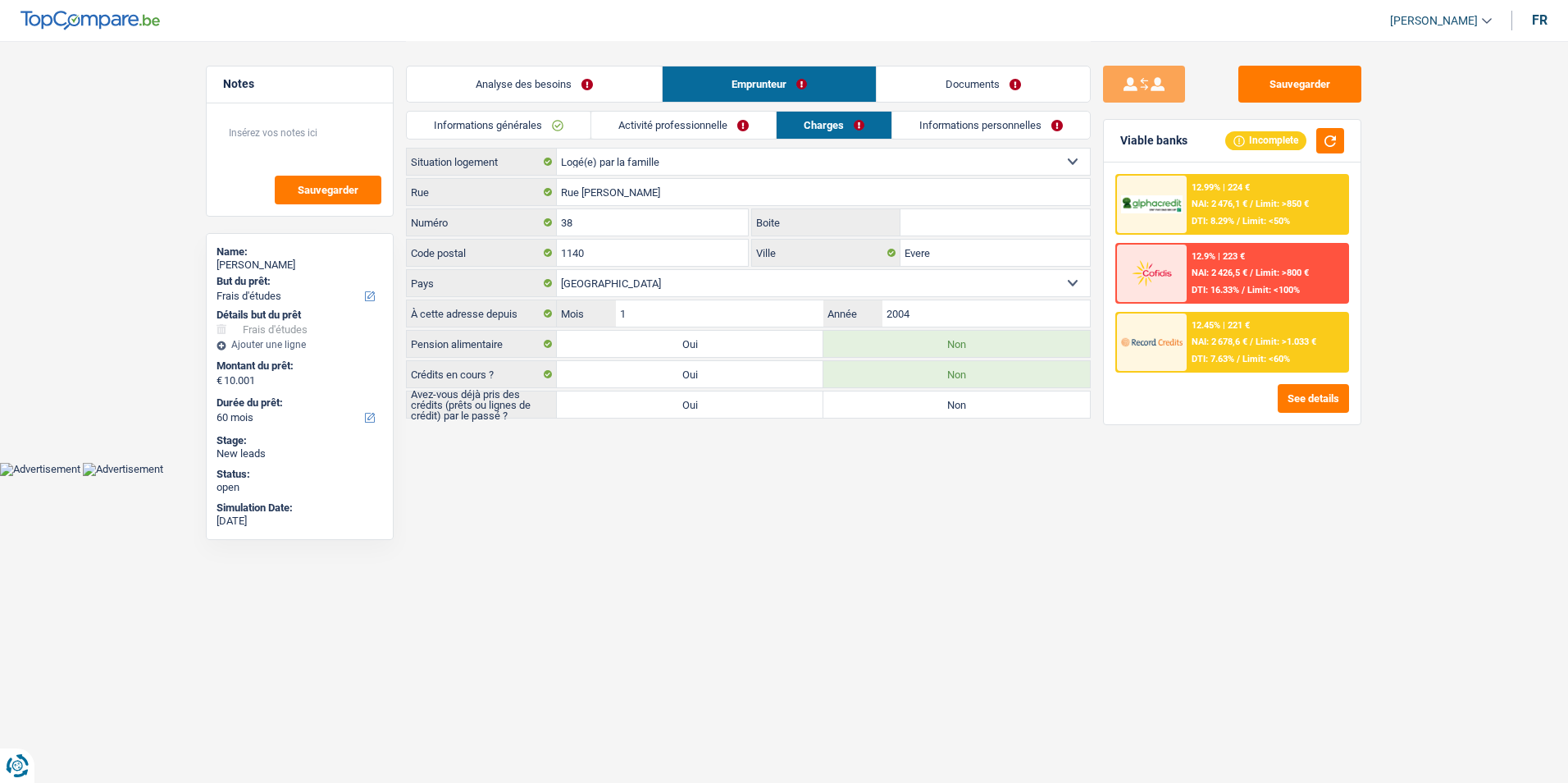
click at [678, 136] on link "Activité professionnelle" at bounding box center [684, 125] width 185 height 27
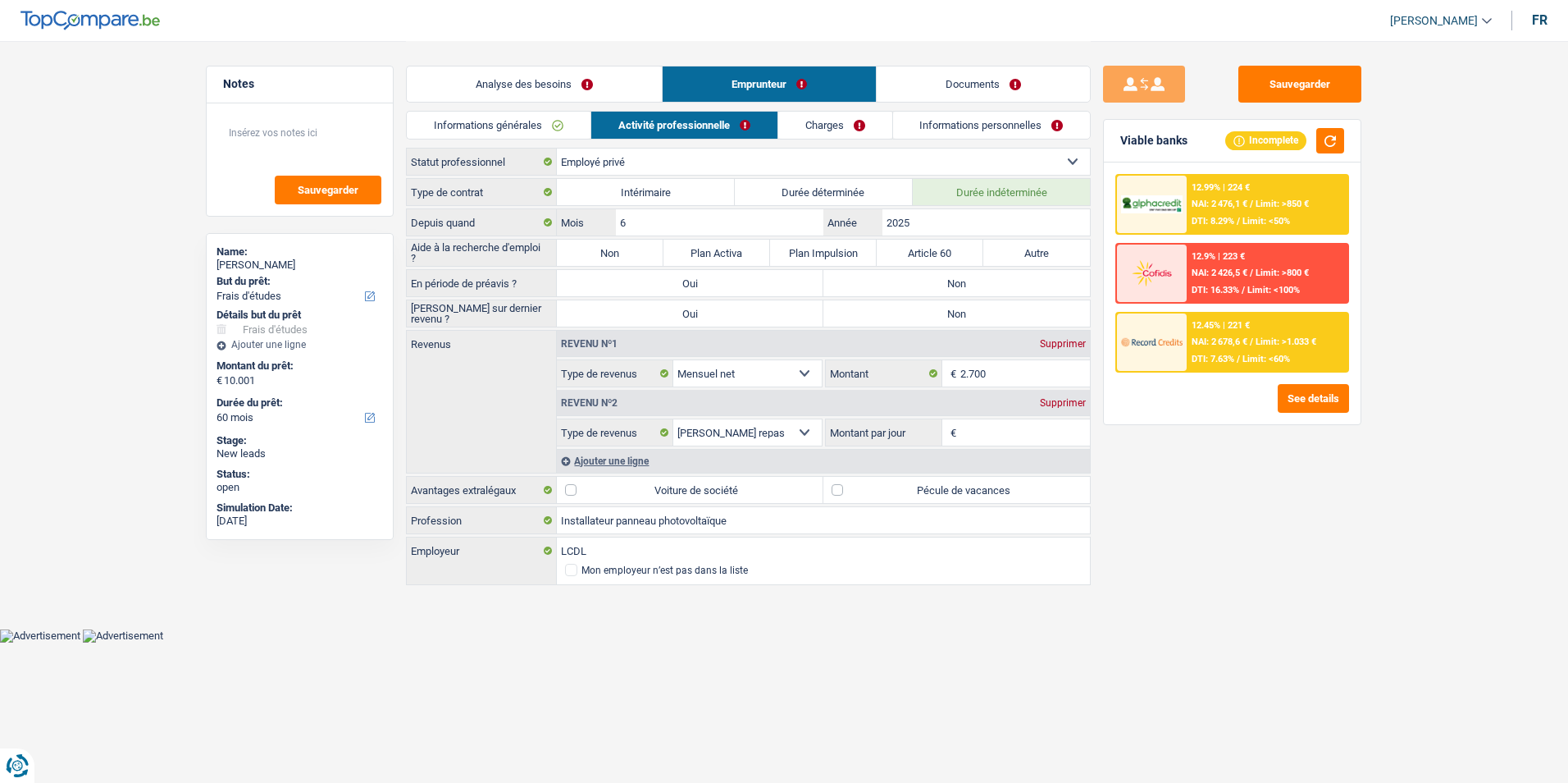
click at [680, 129] on link "Activité professionnelle" at bounding box center [684, 125] width 186 height 27
click at [825, 118] on link "Charges" at bounding box center [836, 125] width 114 height 27
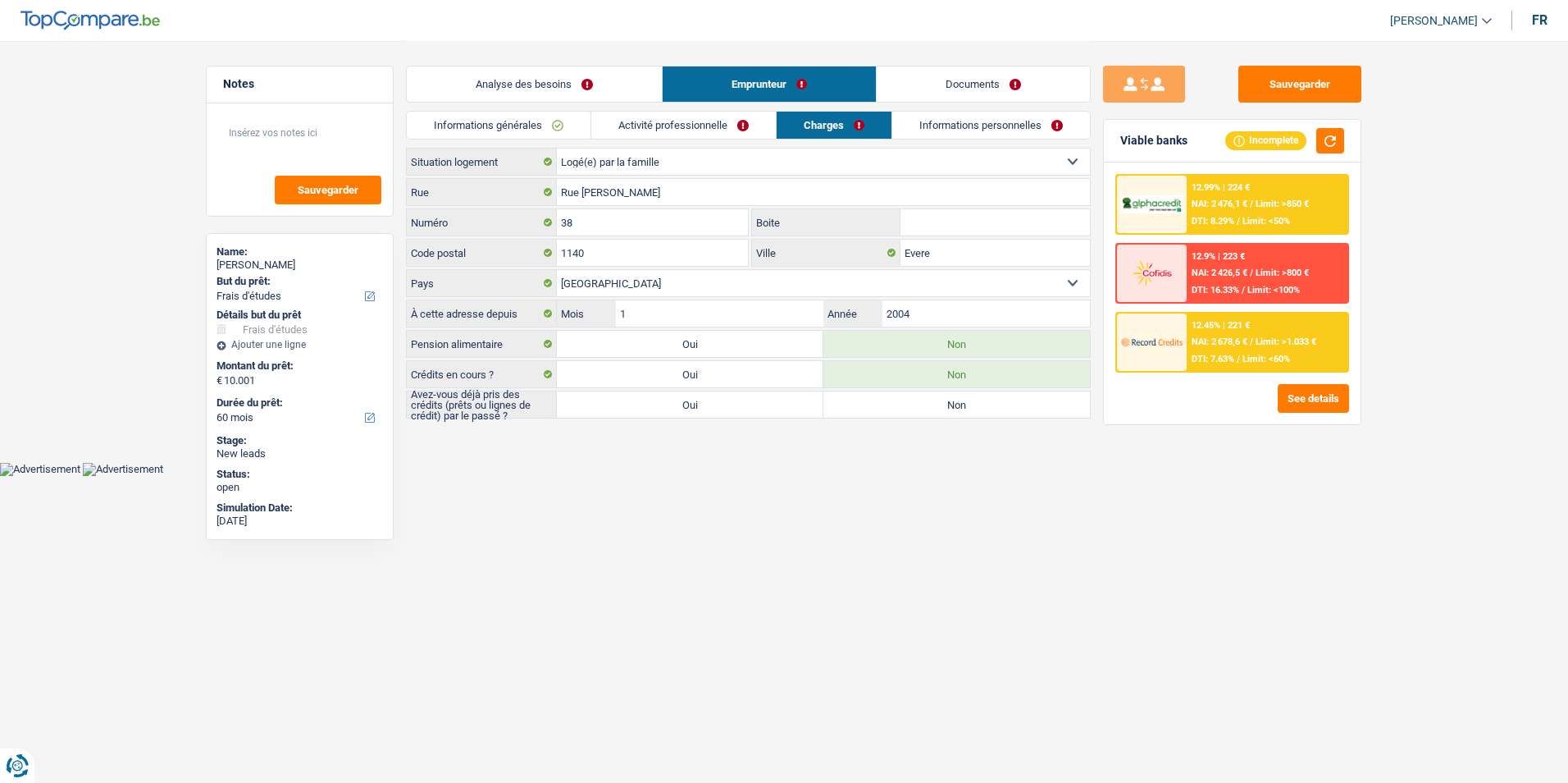
click at [736, 402] on label "Oui" at bounding box center [690, 404] width 266 height 26
click at [736, 402] on input "Oui" at bounding box center [690, 404] width 266 height 26
radio input "true"
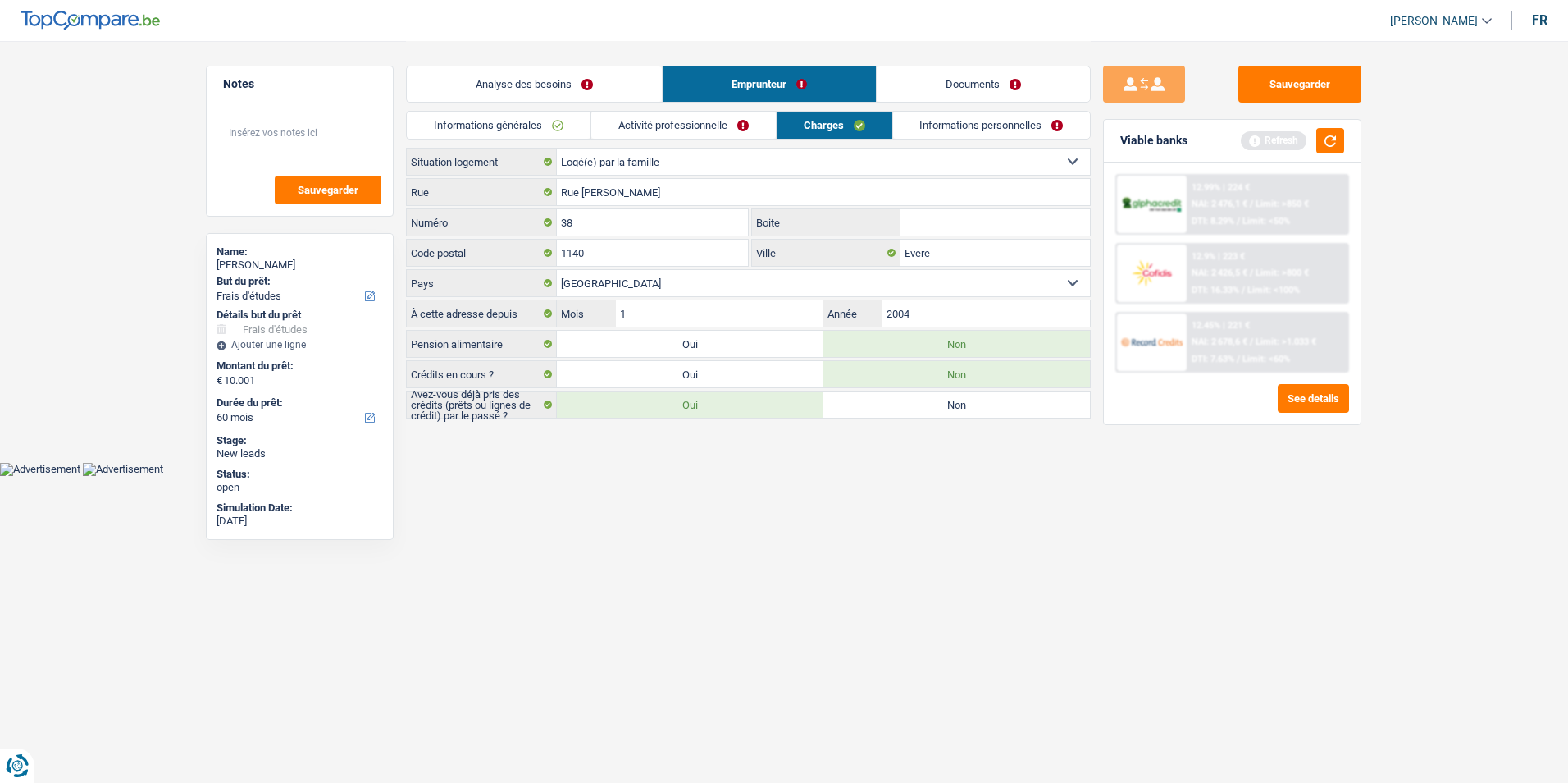
click at [678, 131] on link "Activité professionnelle" at bounding box center [684, 125] width 185 height 27
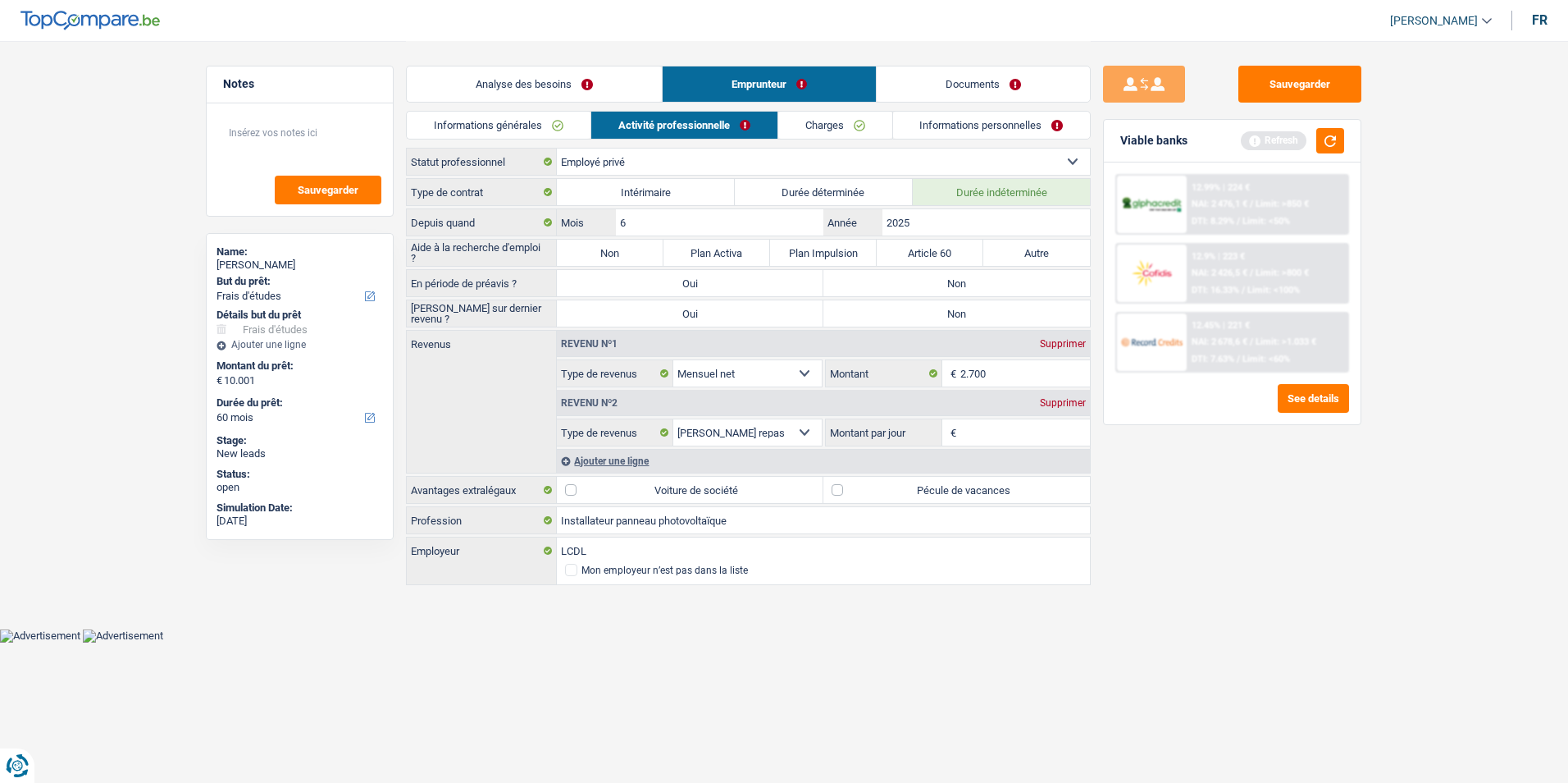
click at [953, 123] on link "Informations personnelles" at bounding box center [992, 125] width 197 height 27
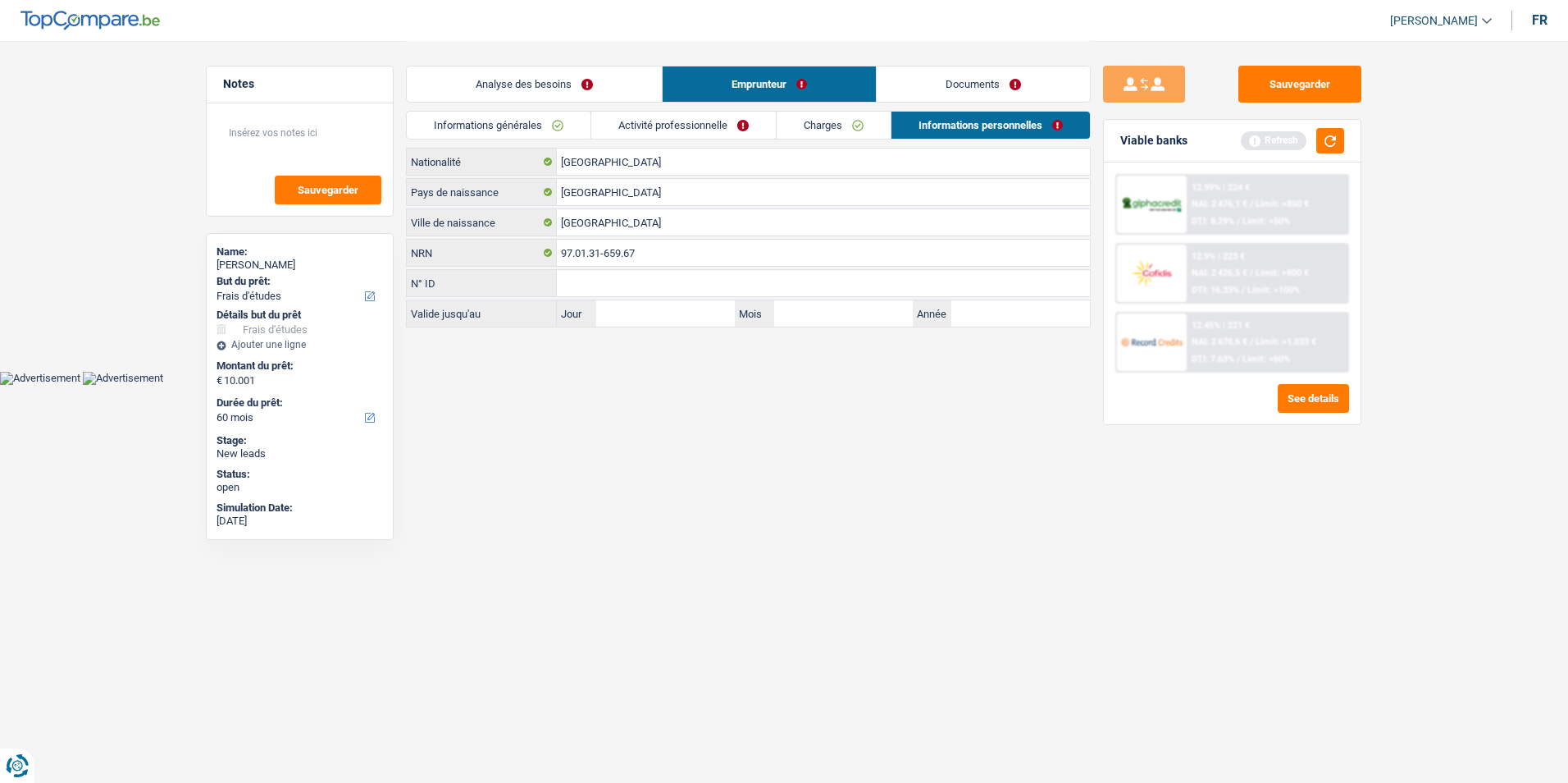
click at [955, 87] on link "Documents" at bounding box center [983, 84] width 213 height 35
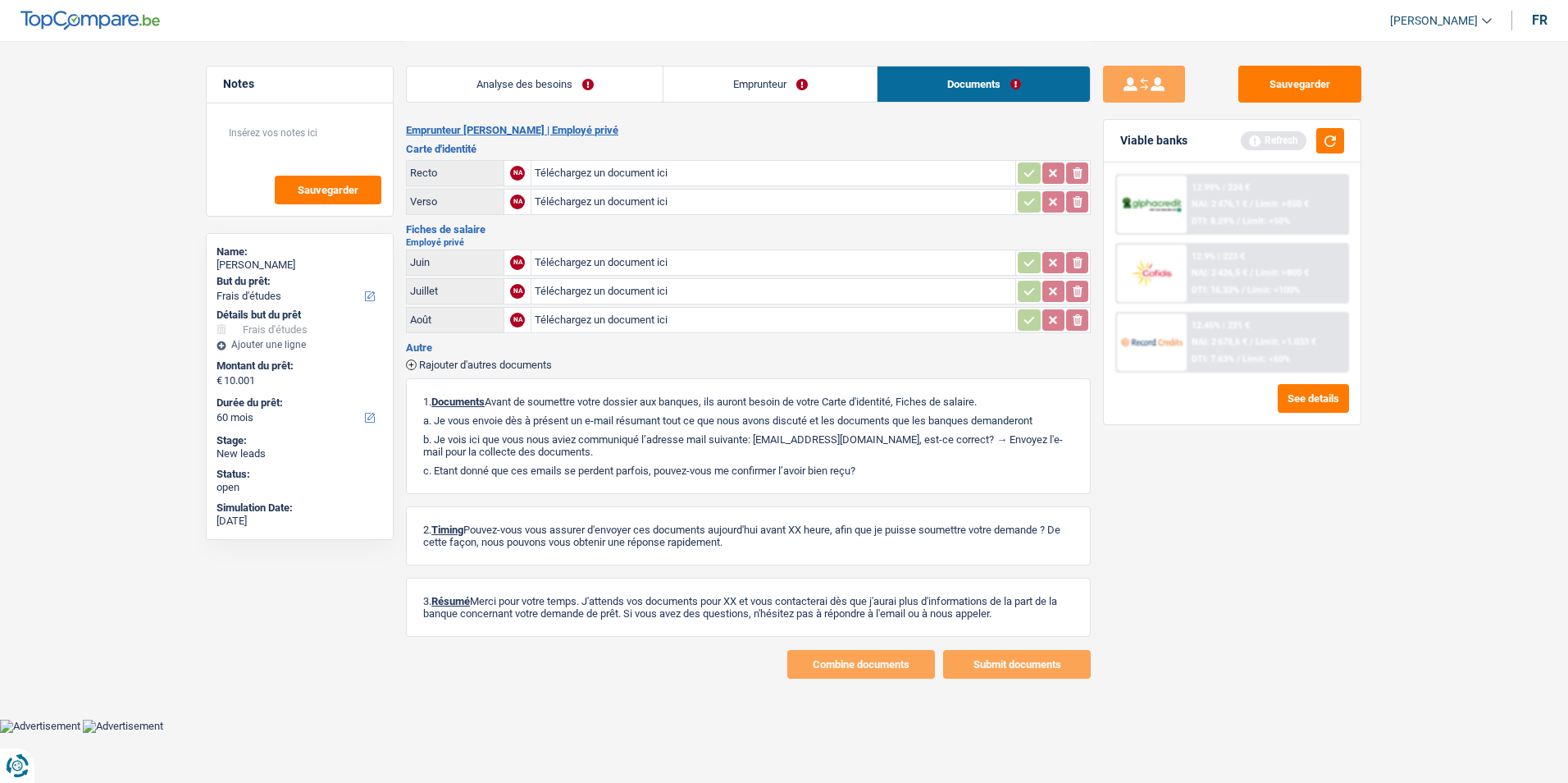
click at [635, 89] on link "Analyse des besoins" at bounding box center [534, 84] width 256 height 35
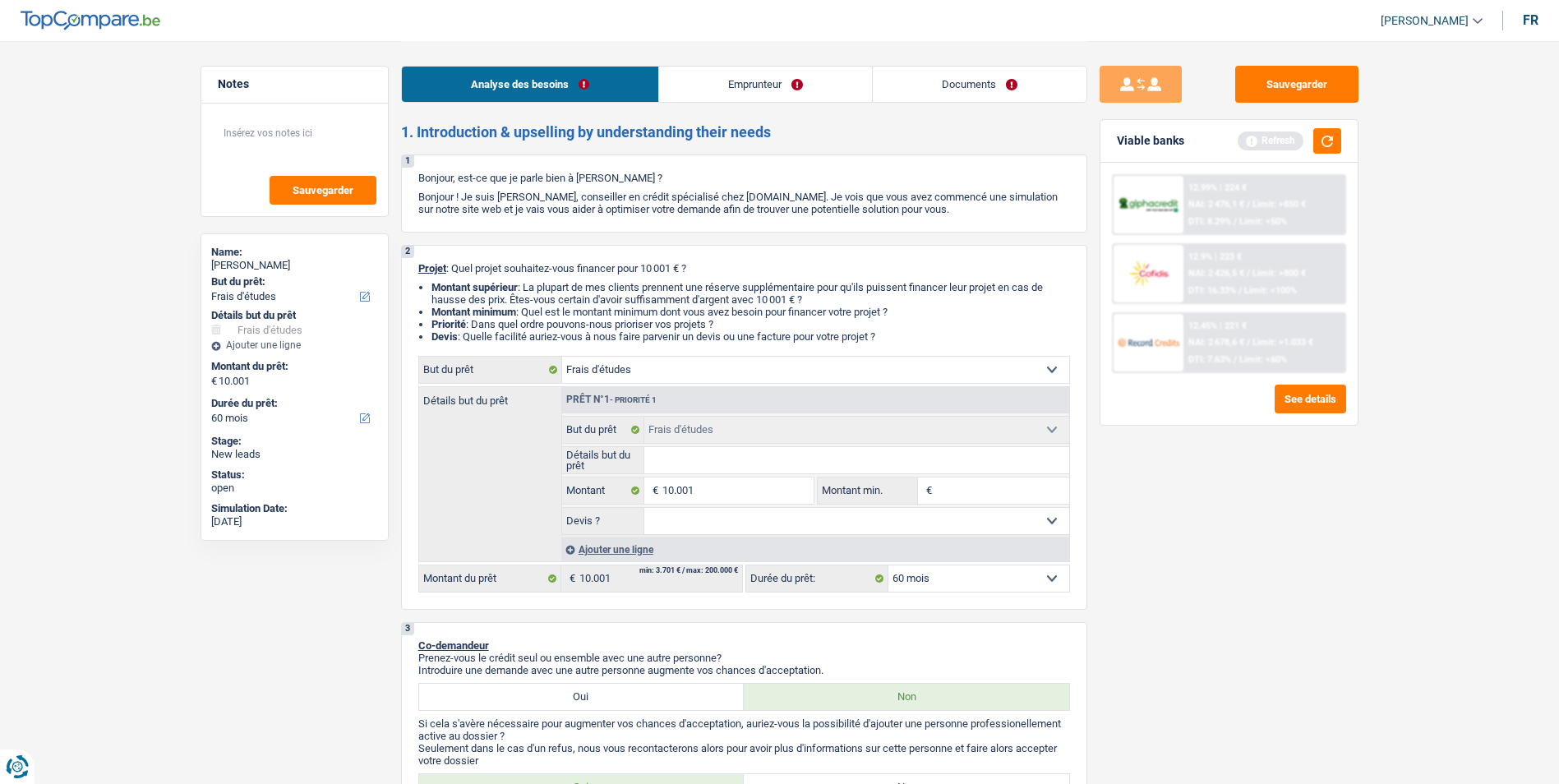
click at [737, 78] on link "Emprunteur" at bounding box center [765, 84] width 213 height 35
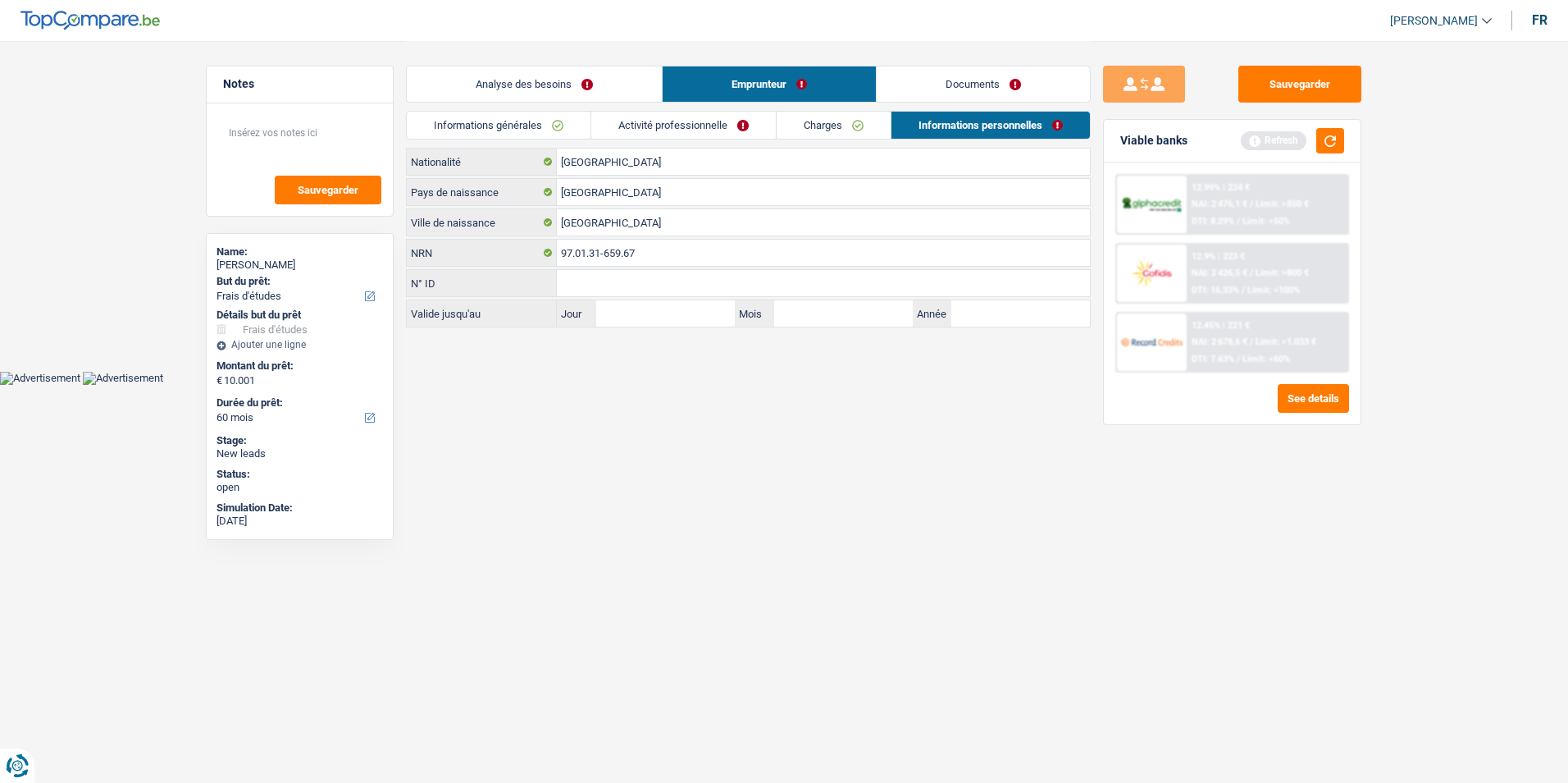
click at [920, 86] on link "Documents" at bounding box center [983, 84] width 213 height 35
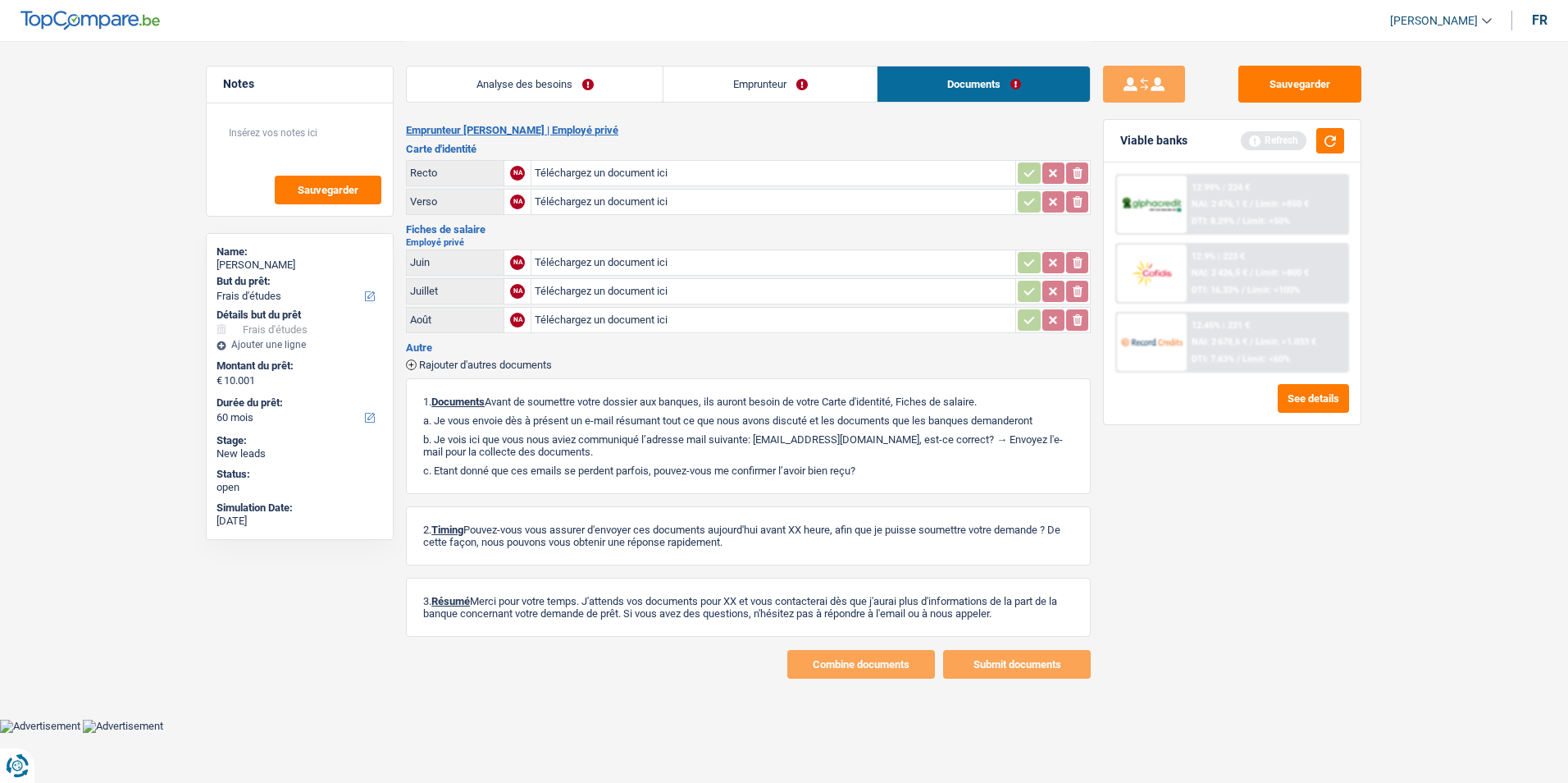
click at [761, 90] on link "Emprunteur" at bounding box center [770, 84] width 213 height 35
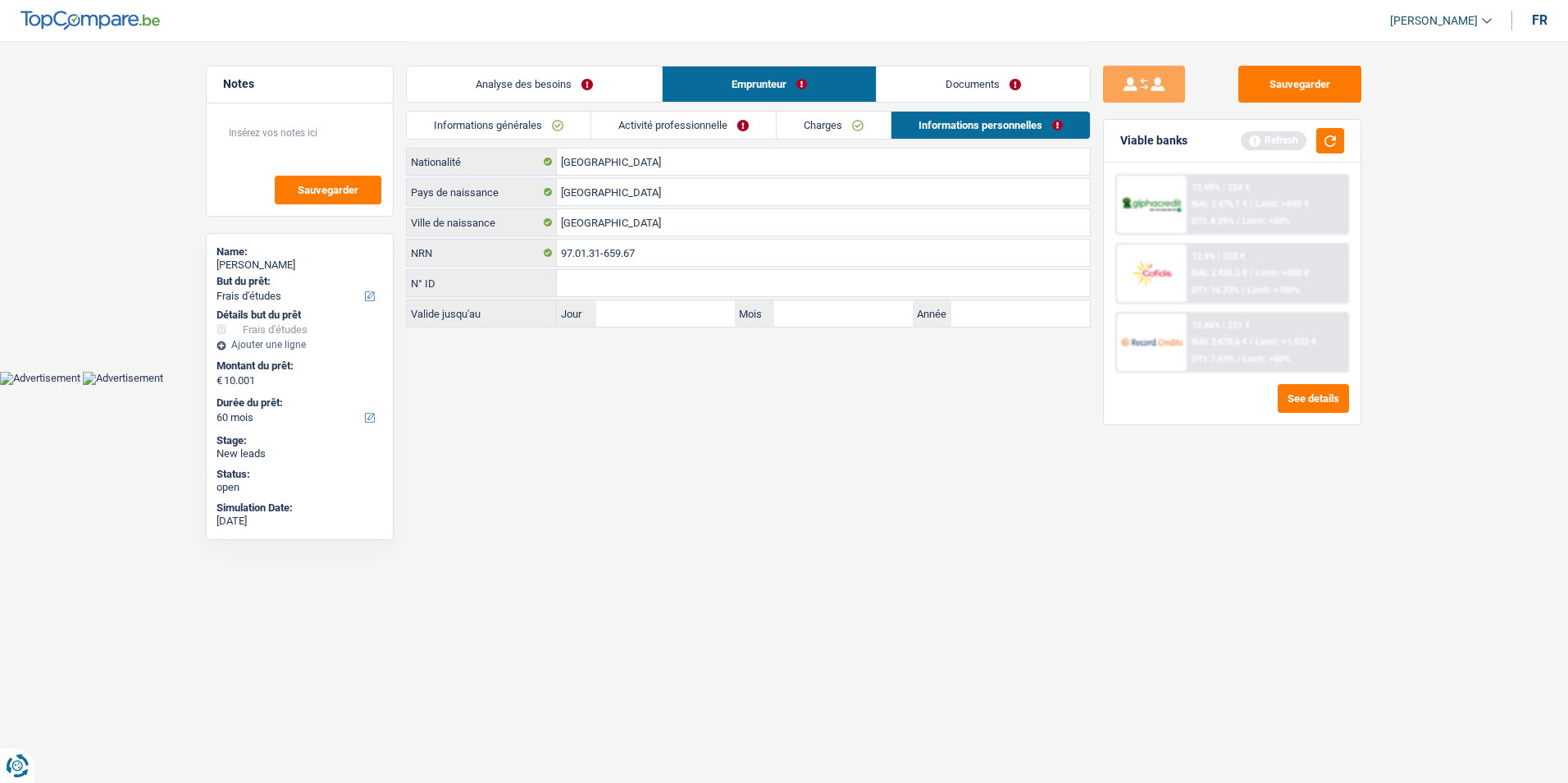
click at [585, 87] on link "Analyse des besoins" at bounding box center [534, 84] width 255 height 35
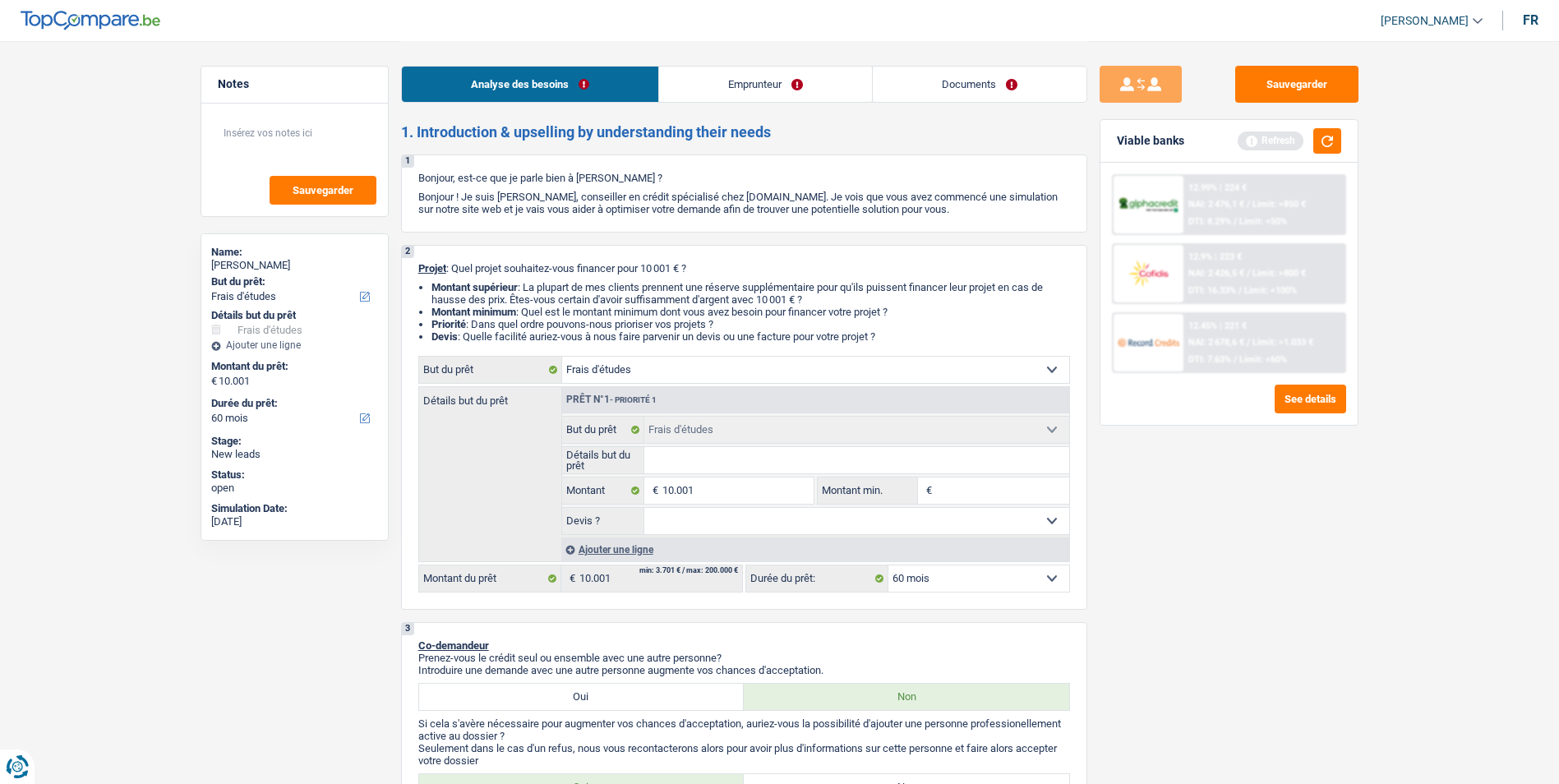
click at [713, 77] on link "Emprunteur" at bounding box center [765, 84] width 213 height 35
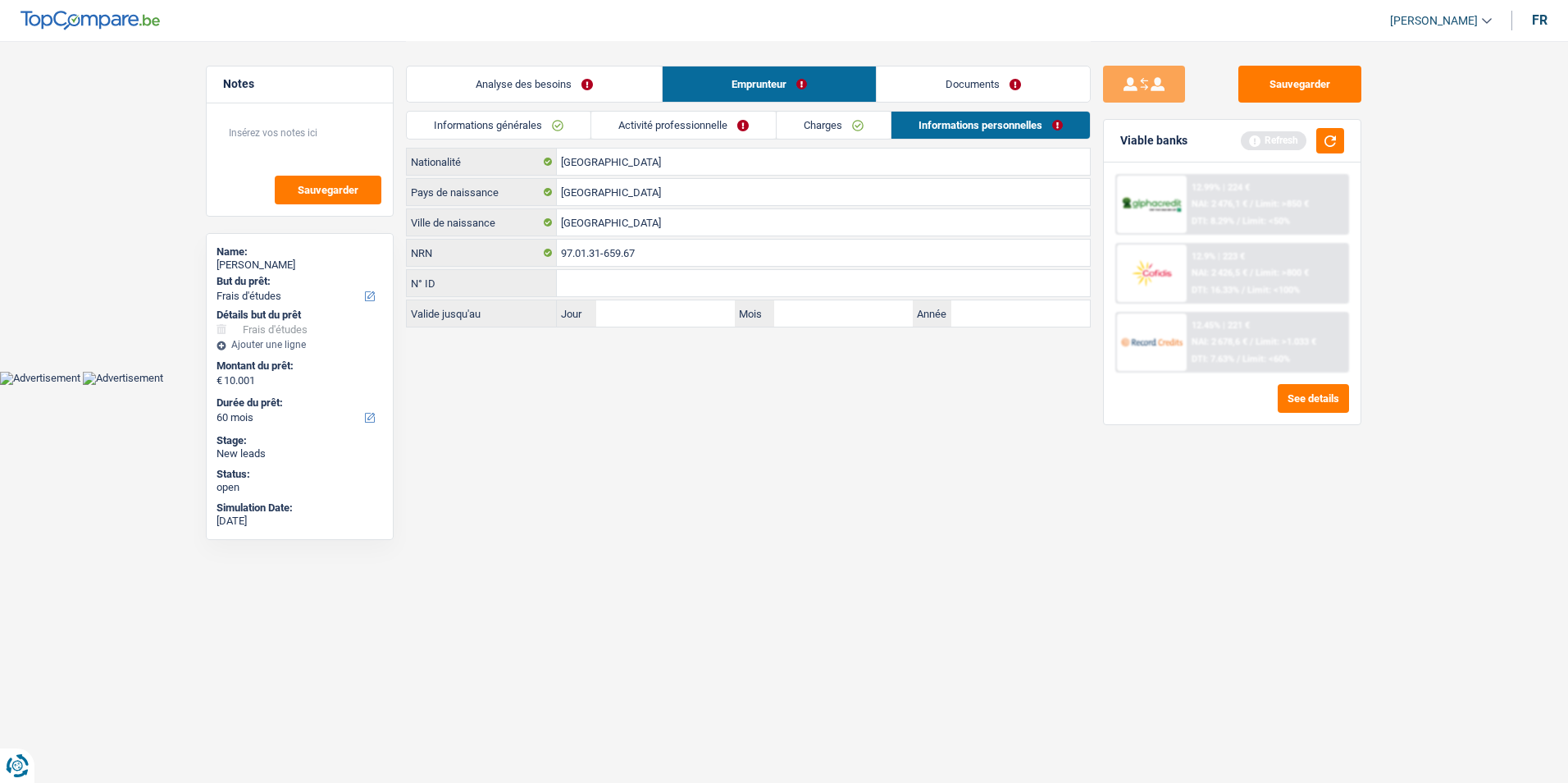
click at [688, 122] on link "Activité professionnelle" at bounding box center [684, 125] width 185 height 27
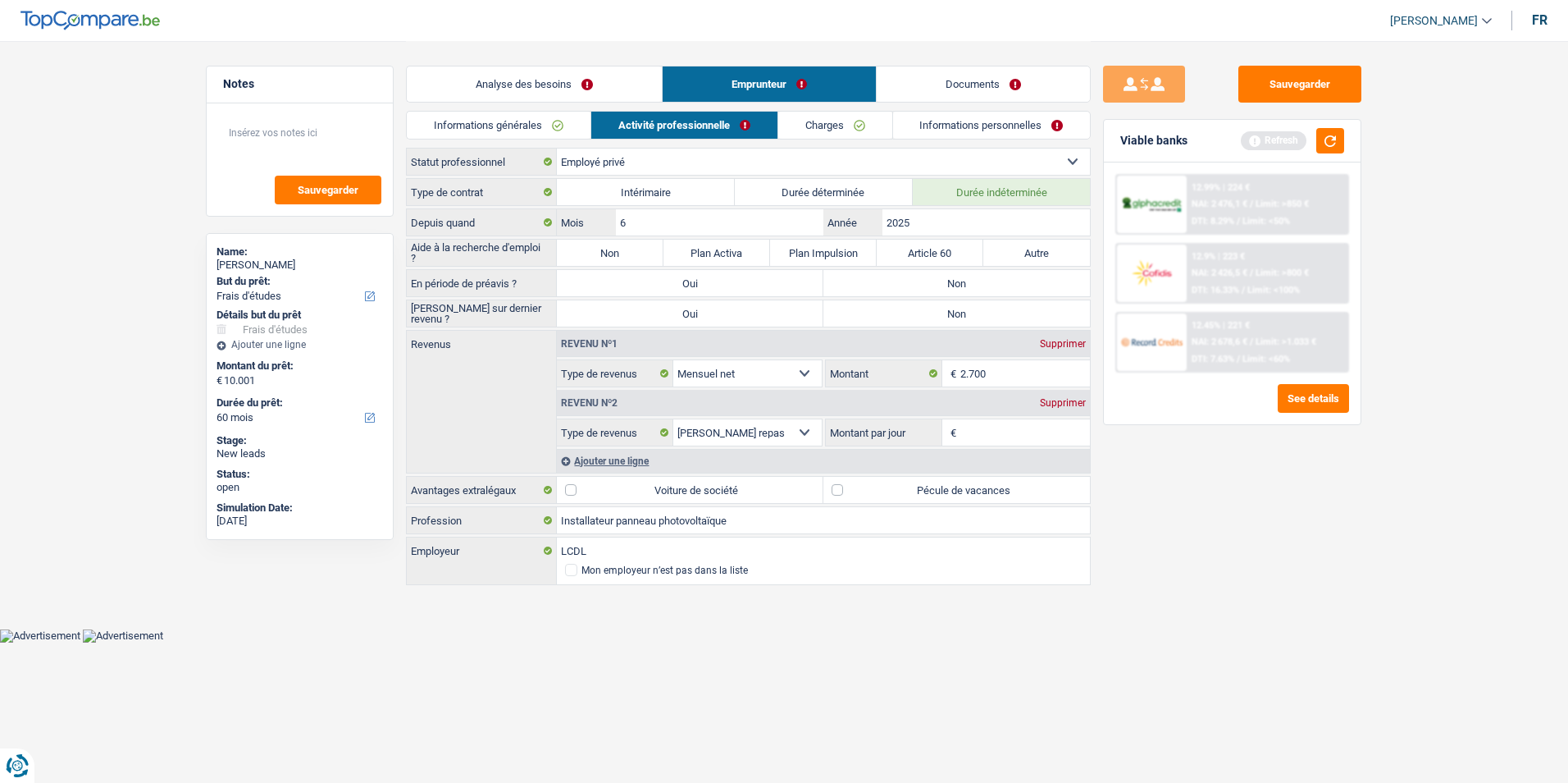
click at [802, 115] on link "Charges" at bounding box center [836, 125] width 114 height 27
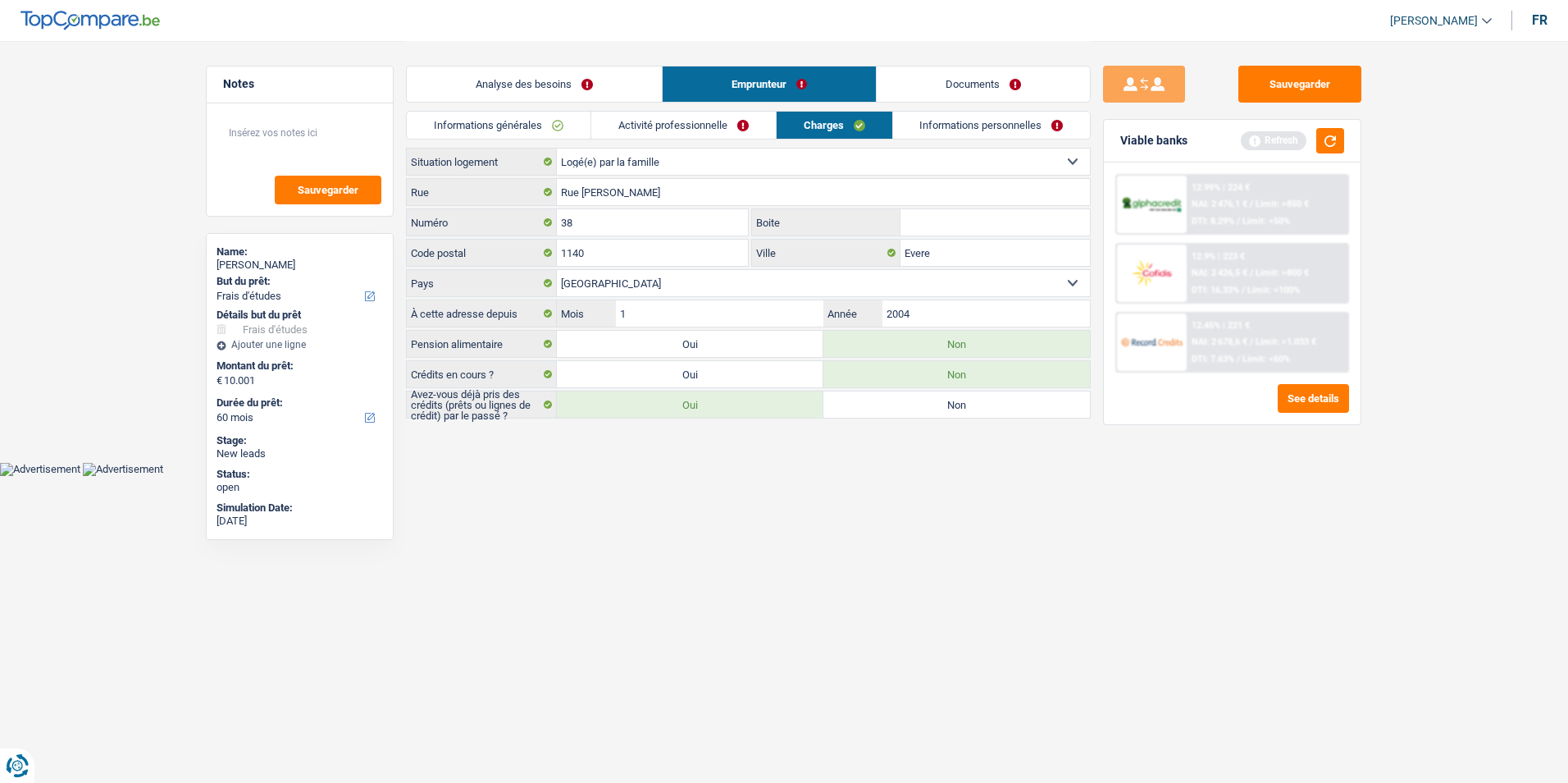
click at [948, 81] on link "Documents" at bounding box center [983, 84] width 213 height 35
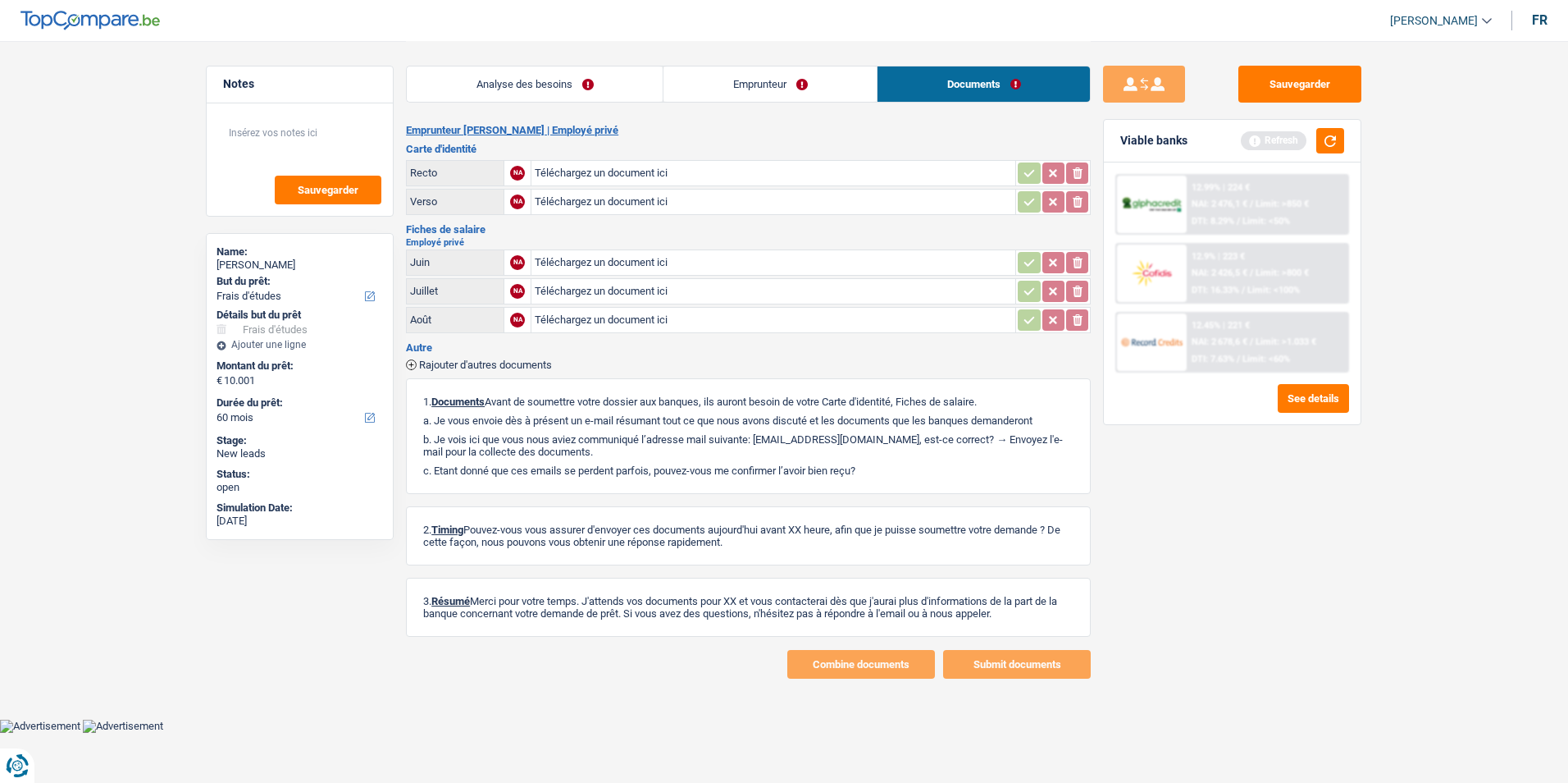
click at [581, 79] on link "Analyse des besoins" at bounding box center [534, 84] width 256 height 35
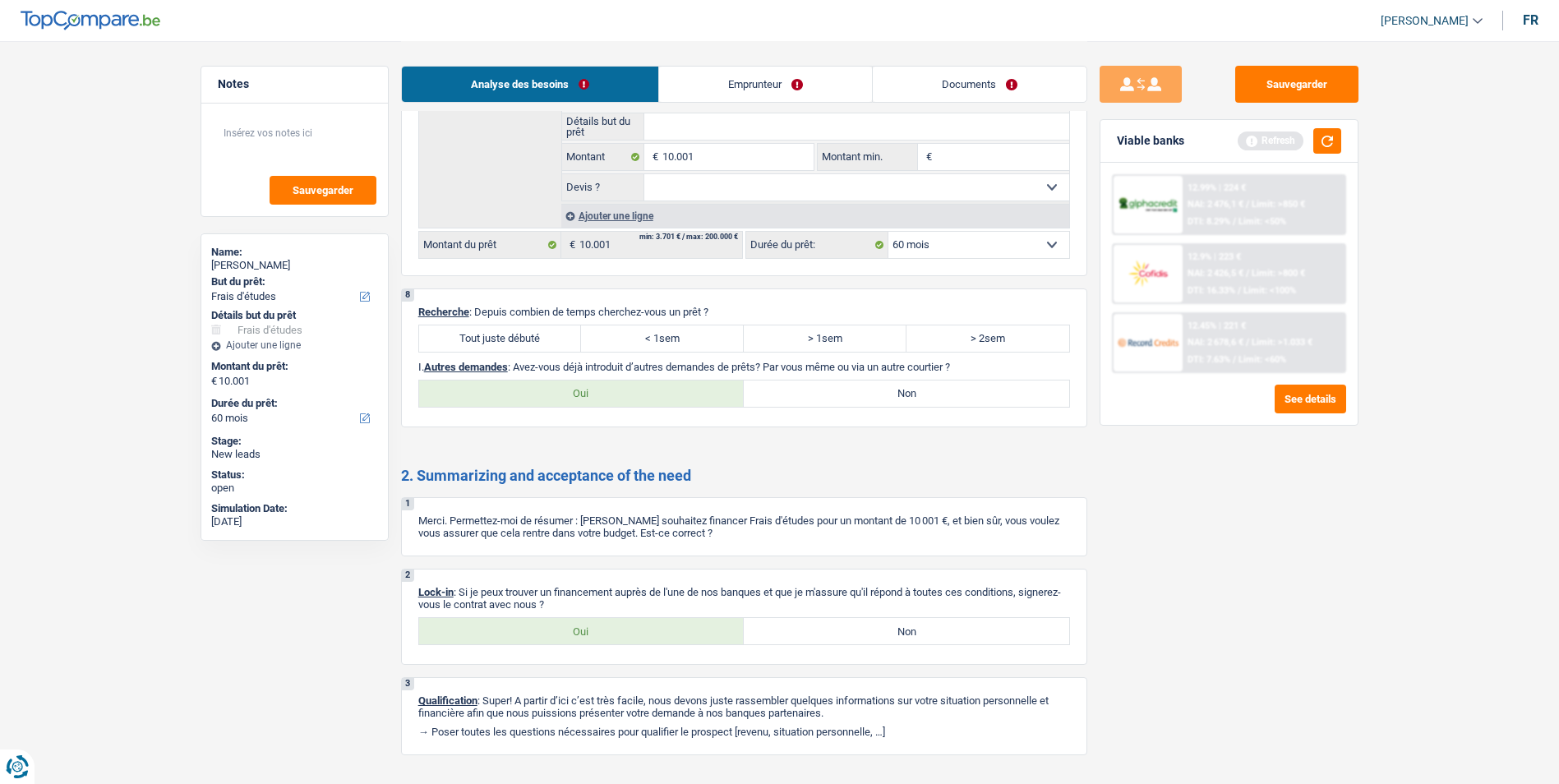
scroll to position [1542, 0]
